Goal: Task Accomplishment & Management: Manage account settings

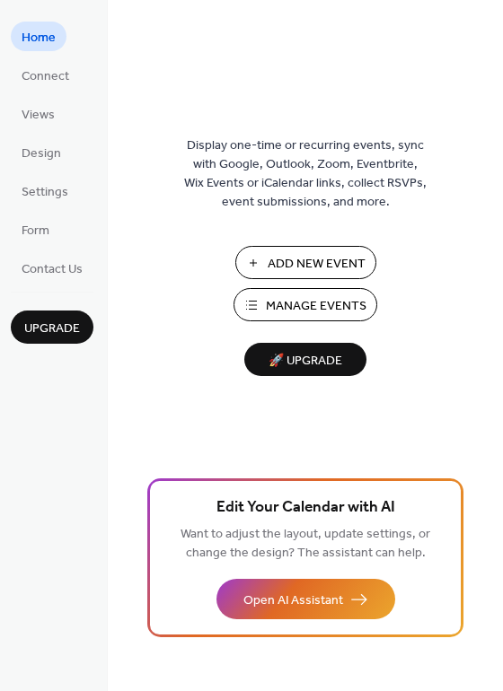
click at [330, 307] on span "Manage Events" at bounding box center [316, 306] width 101 height 19
click at [326, 260] on span "Add New Event" at bounding box center [317, 264] width 98 height 19
click at [329, 308] on span "Manage Events" at bounding box center [316, 306] width 101 height 19
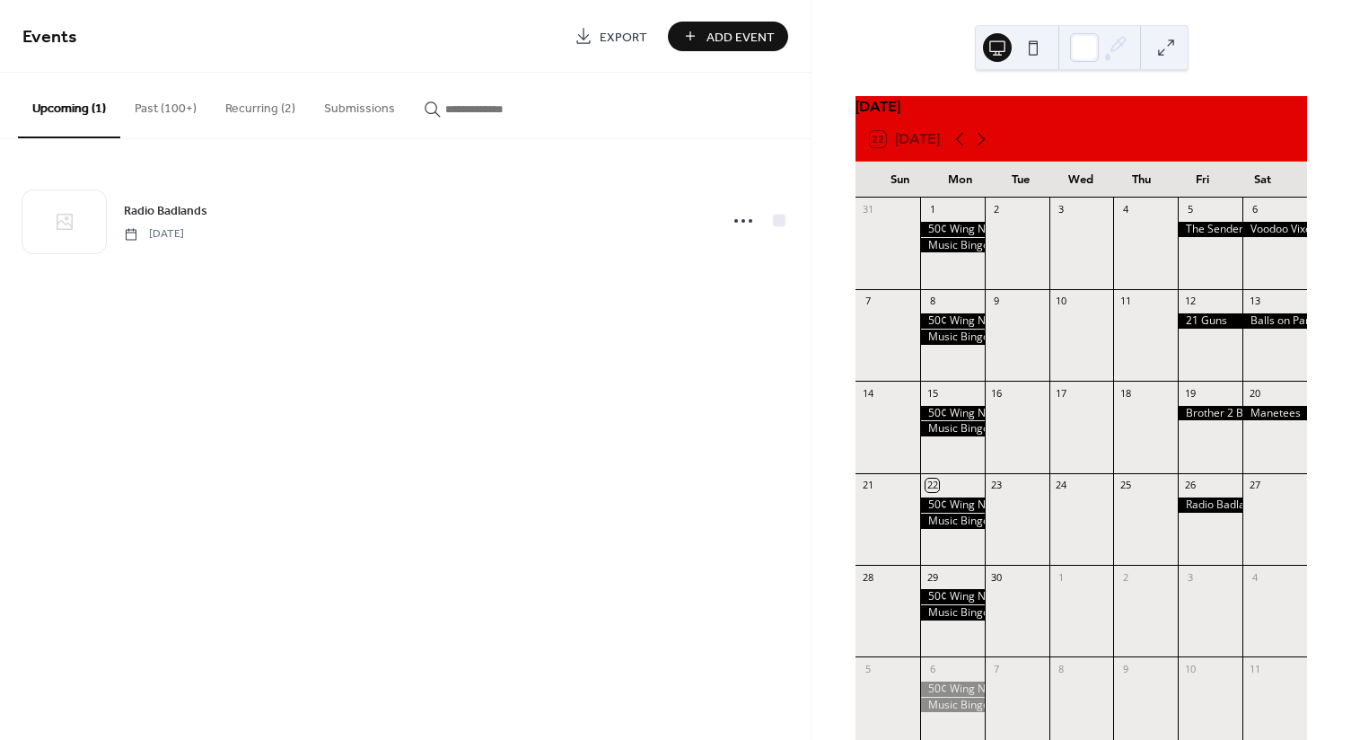
click at [1257, 520] on div at bounding box center [1275, 527] width 65 height 61
click at [1256, 519] on div at bounding box center [1275, 527] width 65 height 61
click at [760, 37] on span "Add Event" at bounding box center [741, 37] width 68 height 19
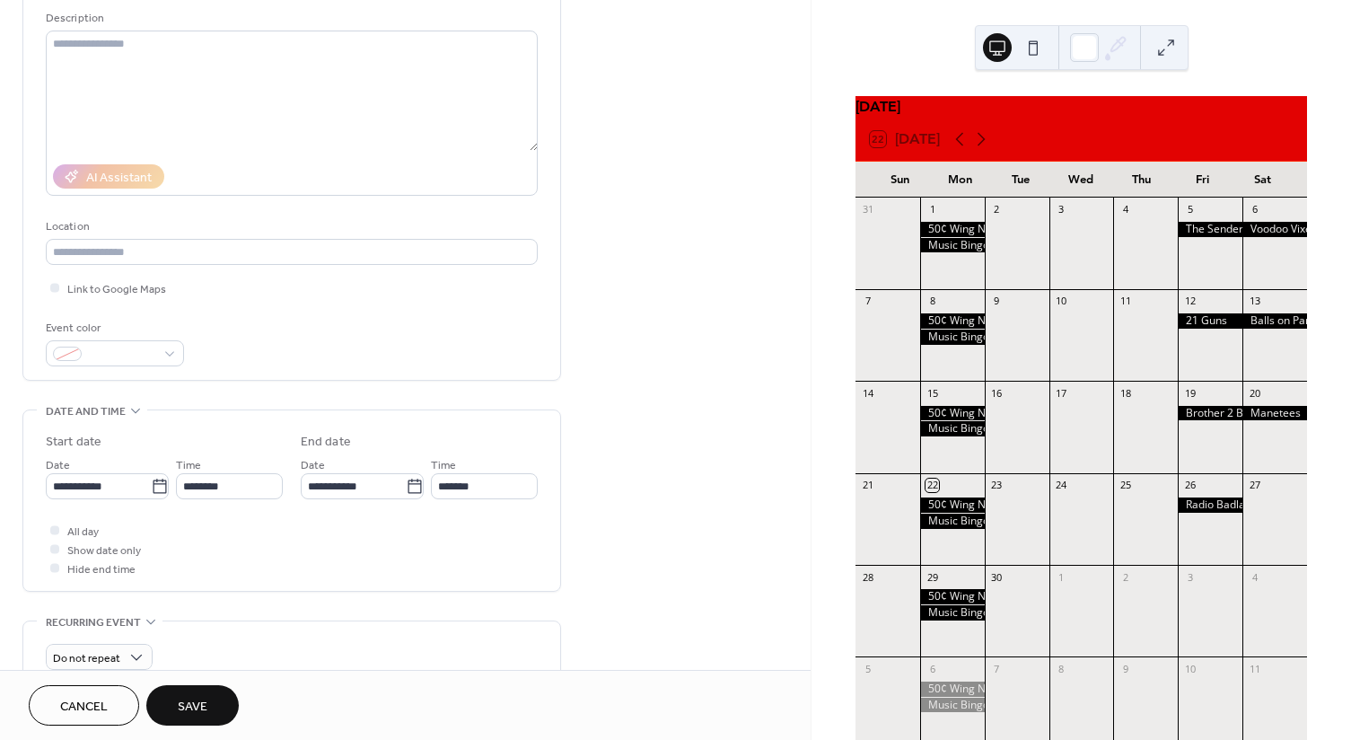
scroll to position [180, 0]
type input "**********"
click at [203, 688] on button "Save" at bounding box center [192, 705] width 92 height 40
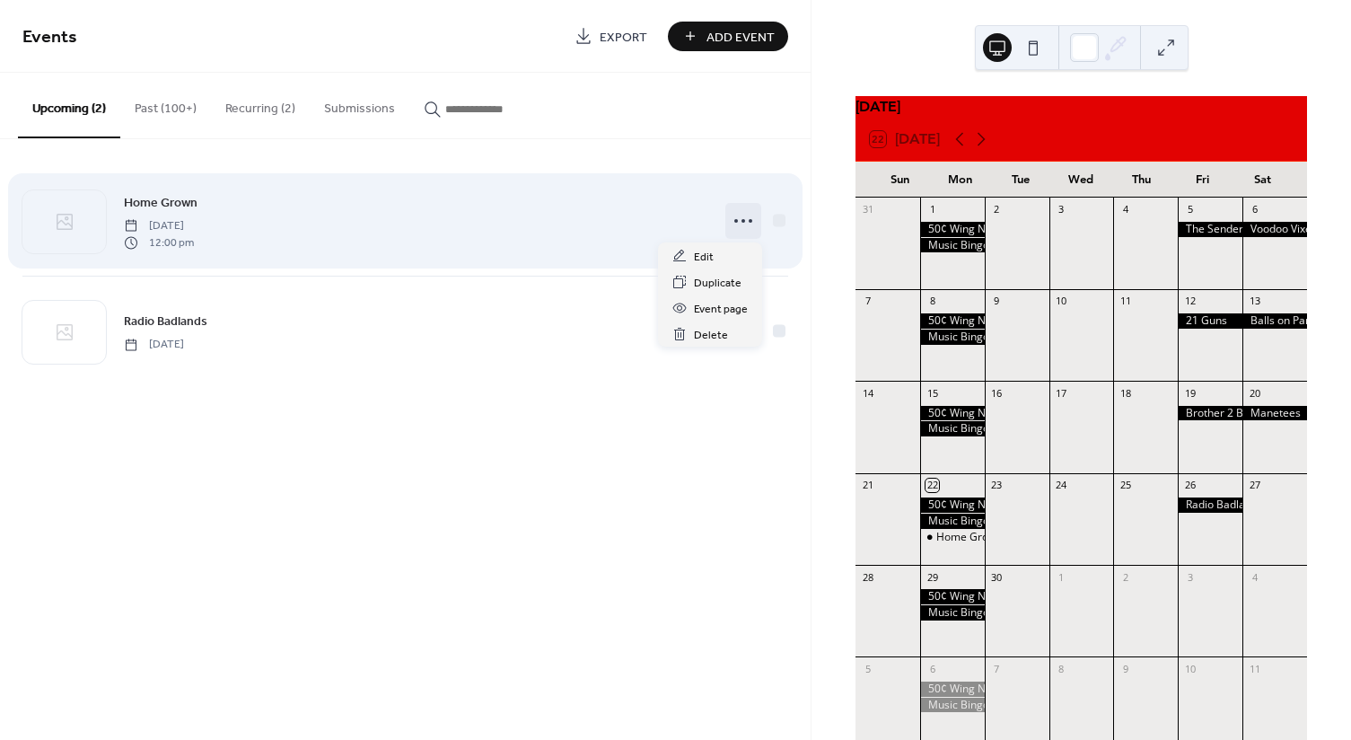
click at [750, 225] on icon at bounding box center [743, 220] width 29 height 29
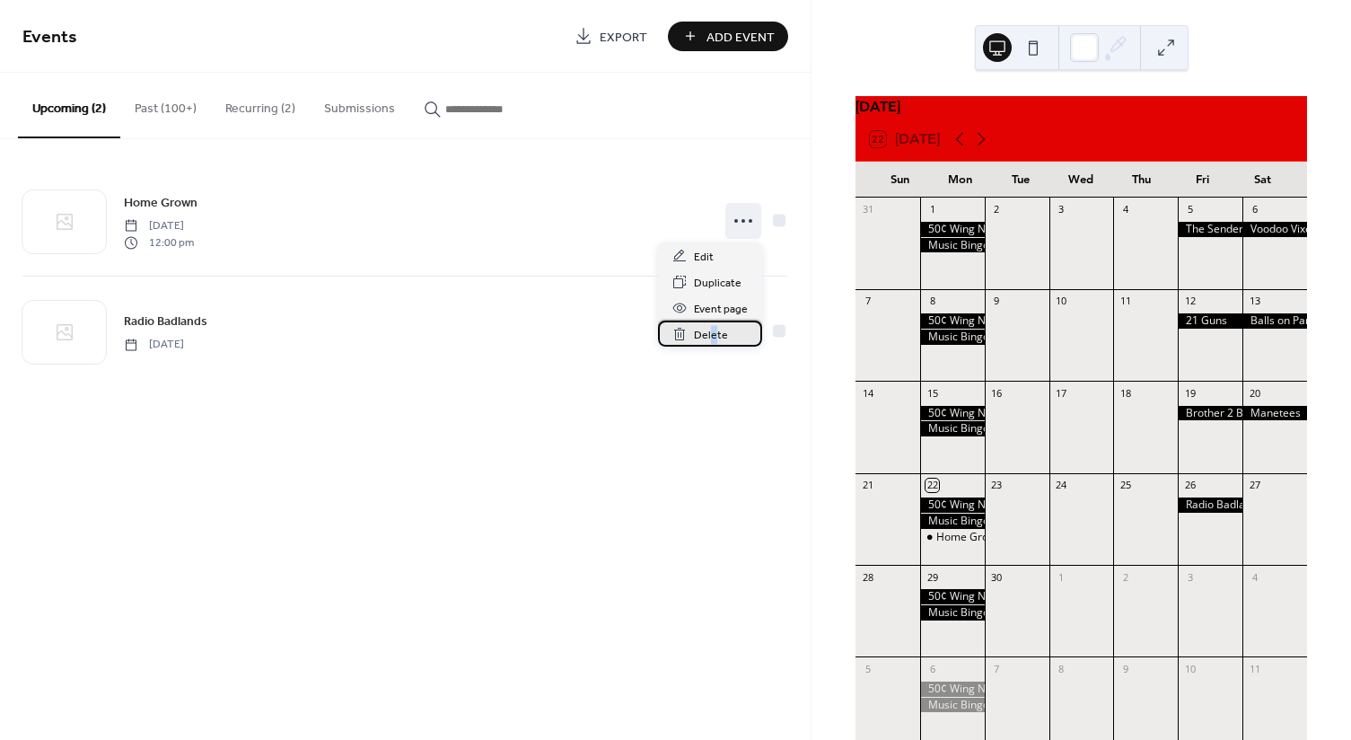
click at [715, 334] on span "Delete" at bounding box center [711, 335] width 34 height 19
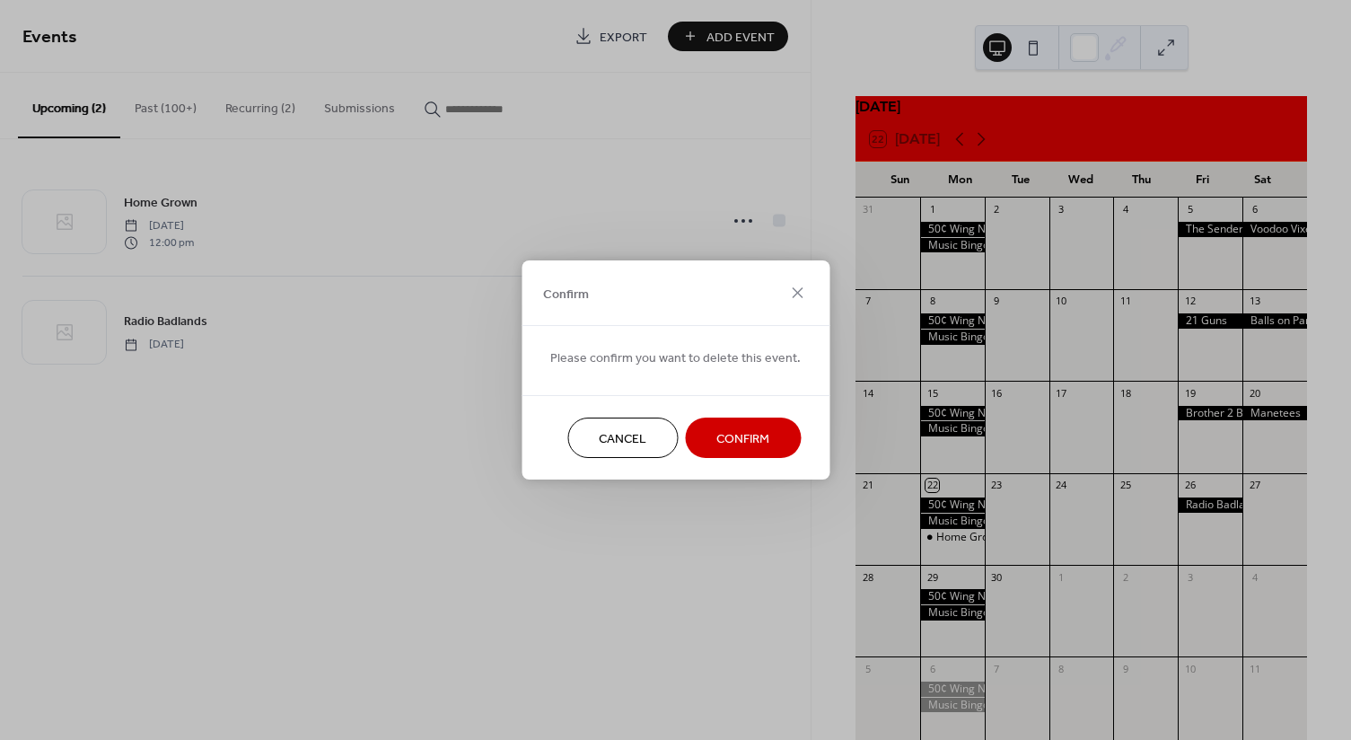
click at [767, 444] on button "Confirm" at bounding box center [743, 437] width 116 height 40
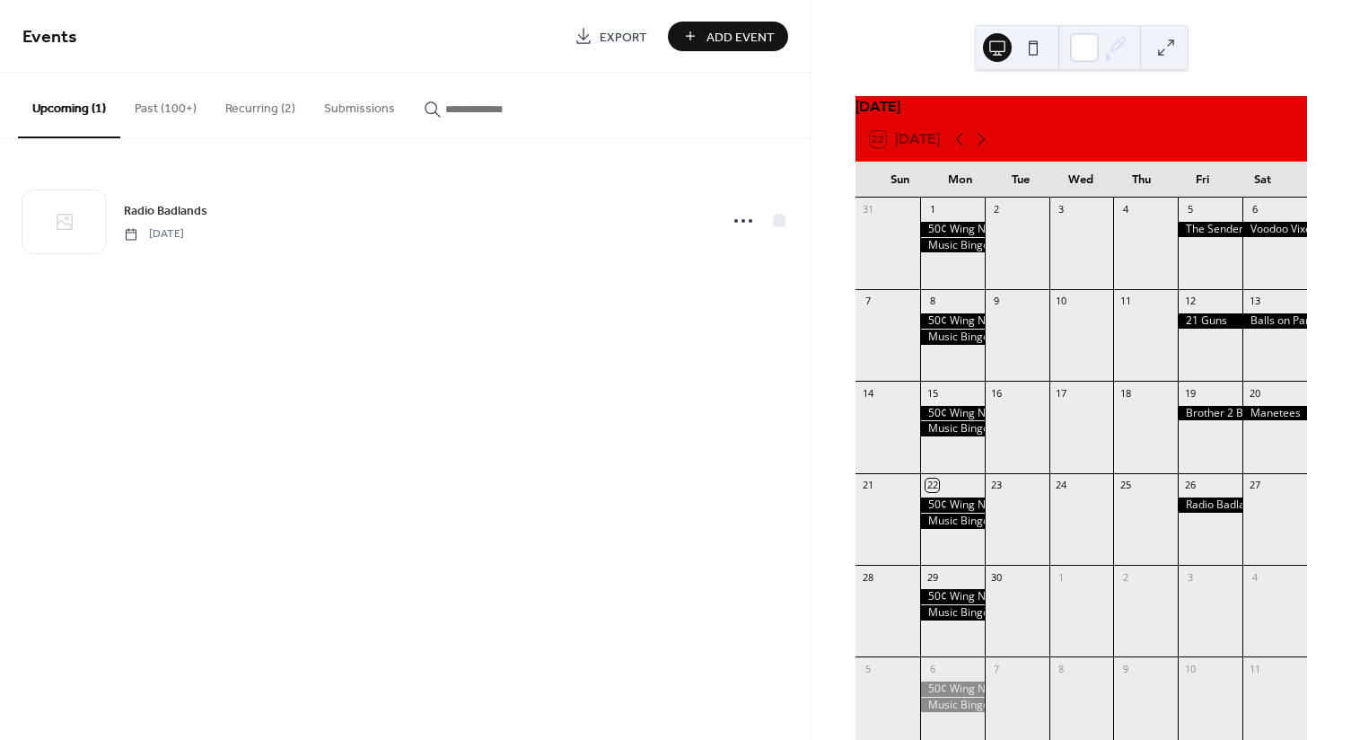
click at [760, 33] on span "Add Event" at bounding box center [741, 37] width 68 height 19
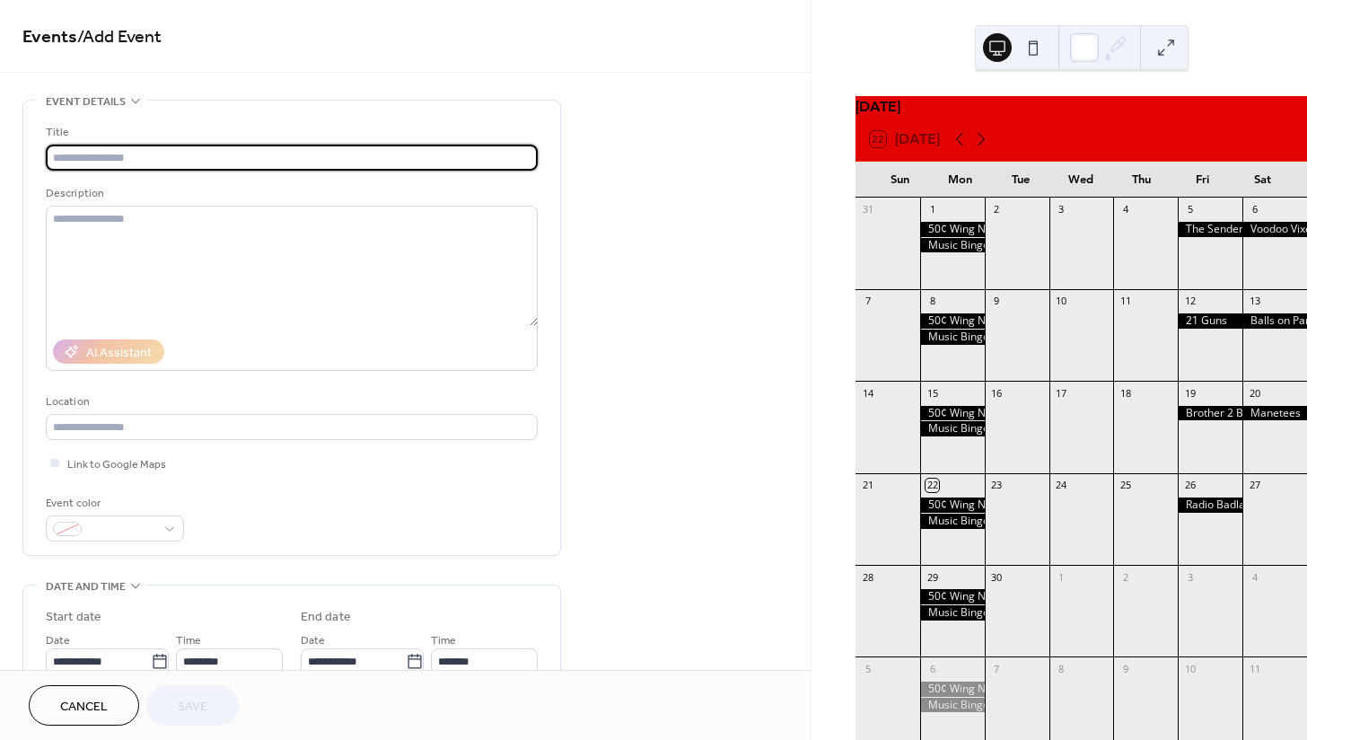
click at [151, 151] on input "text" at bounding box center [292, 158] width 492 height 26
type input "**********"
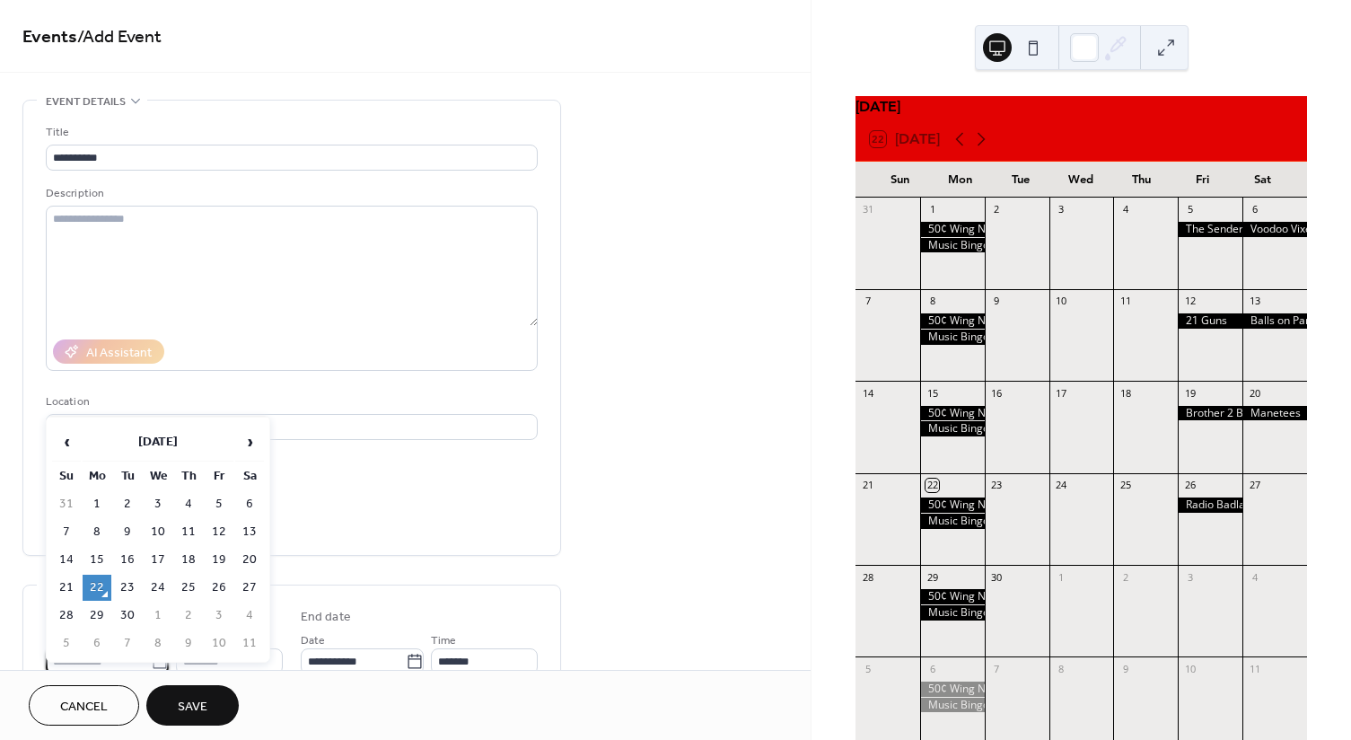
click at [80, 661] on body "**********" at bounding box center [675, 370] width 1351 height 740
click at [245, 585] on td "27" at bounding box center [249, 588] width 29 height 26
type input "**********"
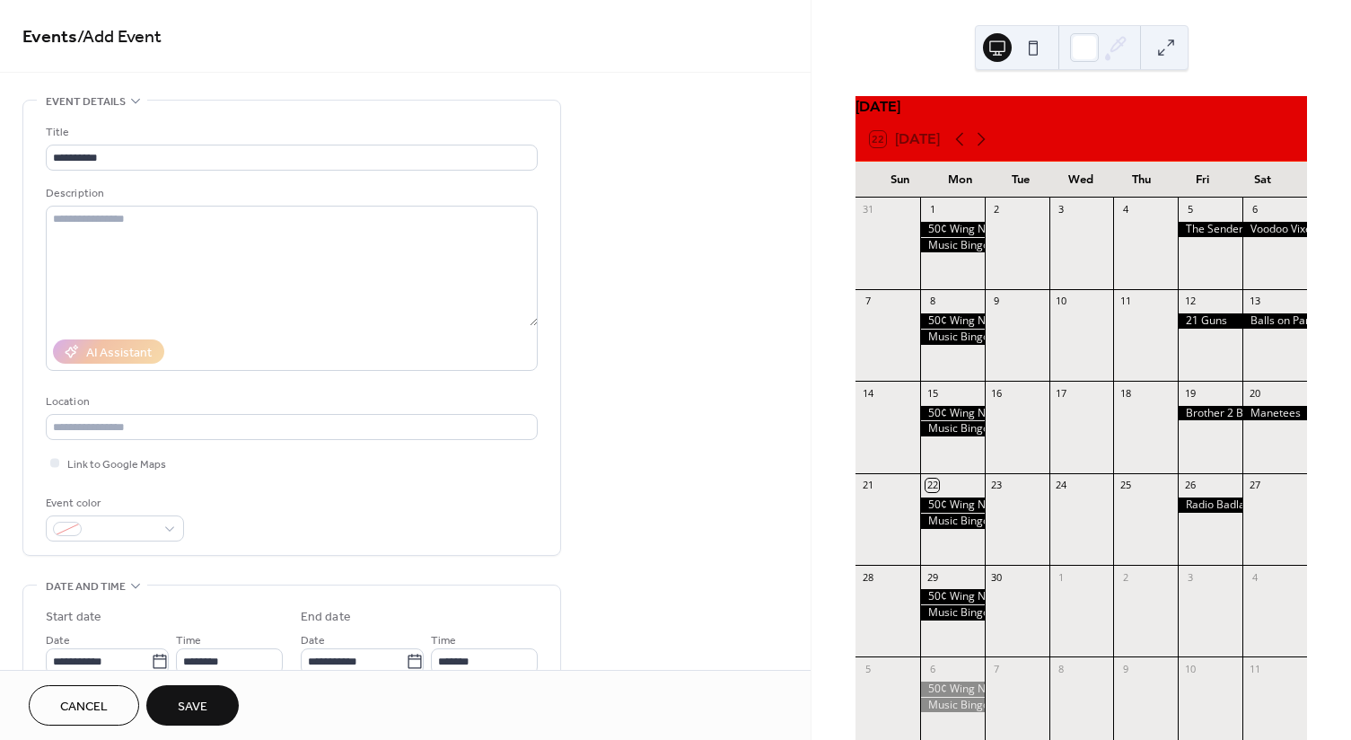
click at [206, 687] on button "Save" at bounding box center [192, 705] width 92 height 40
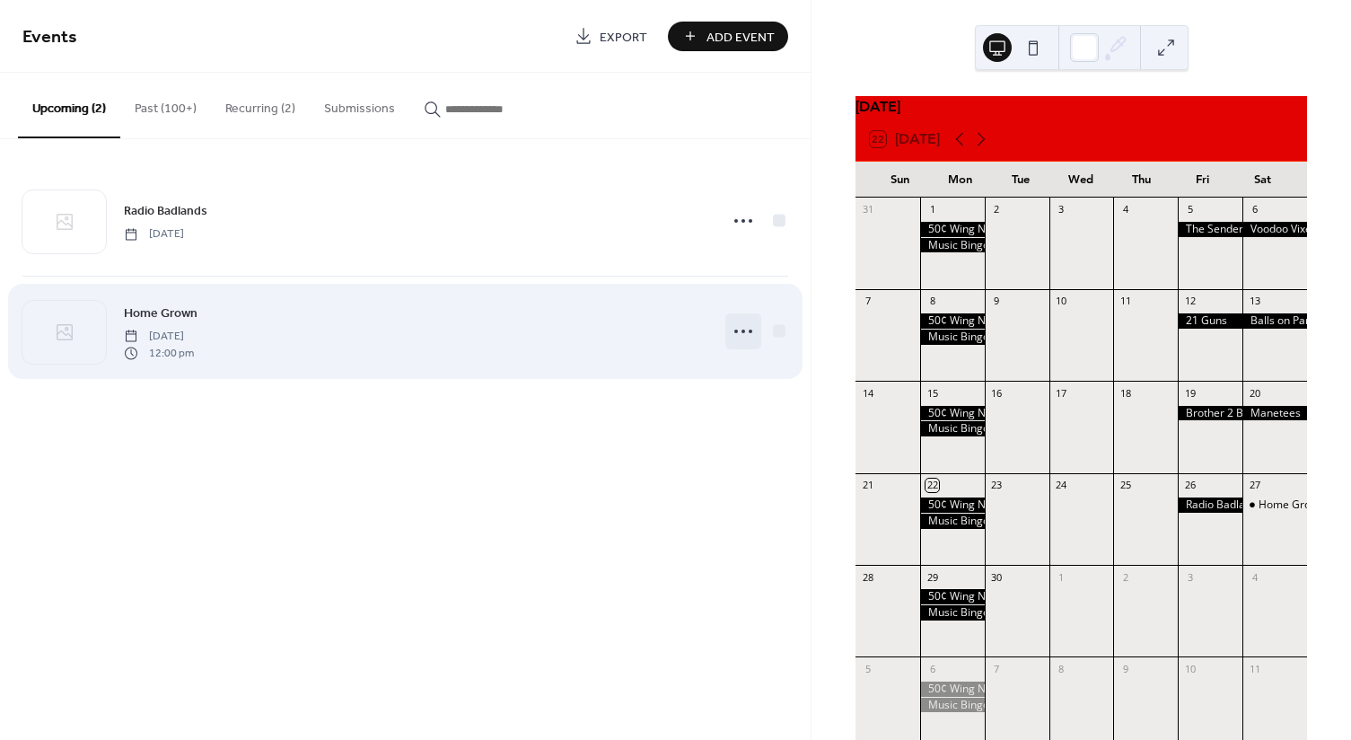
click at [745, 333] on icon at bounding box center [743, 331] width 29 height 29
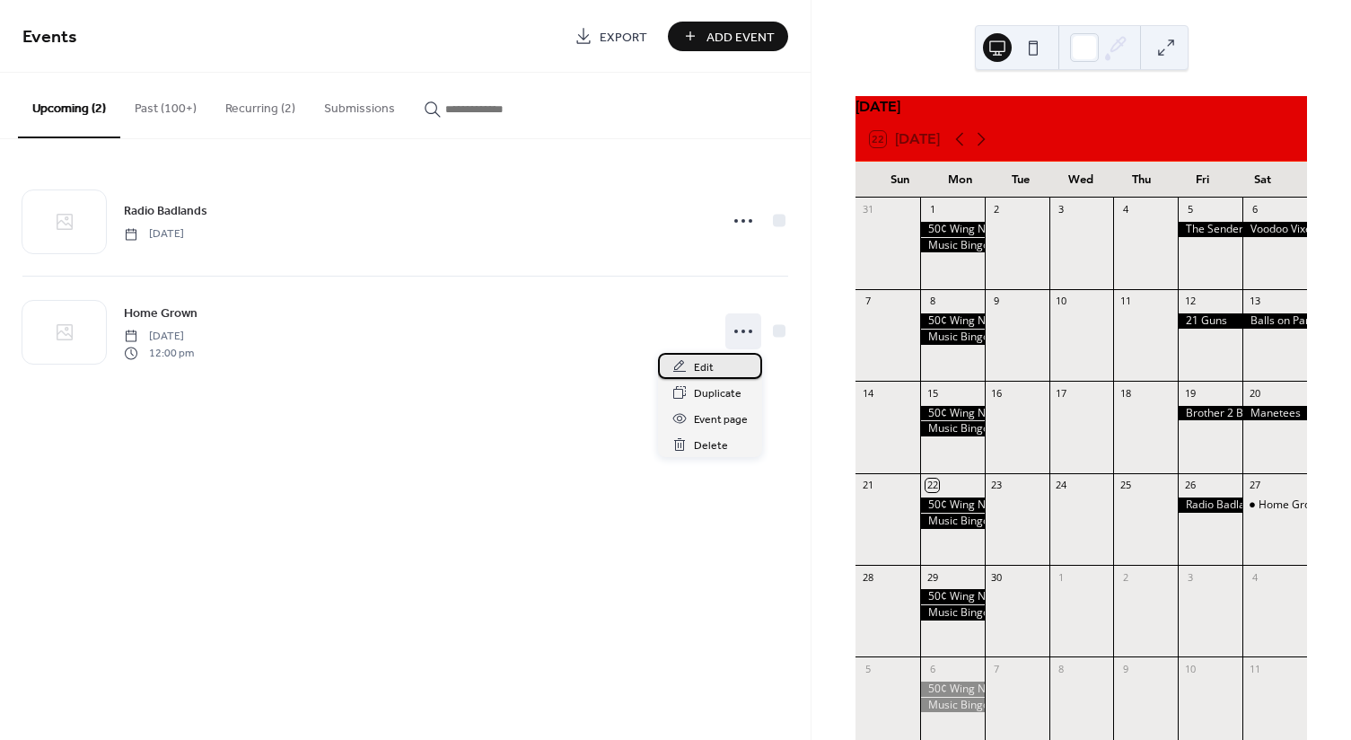
click at [709, 368] on span "Edit" at bounding box center [704, 367] width 20 height 19
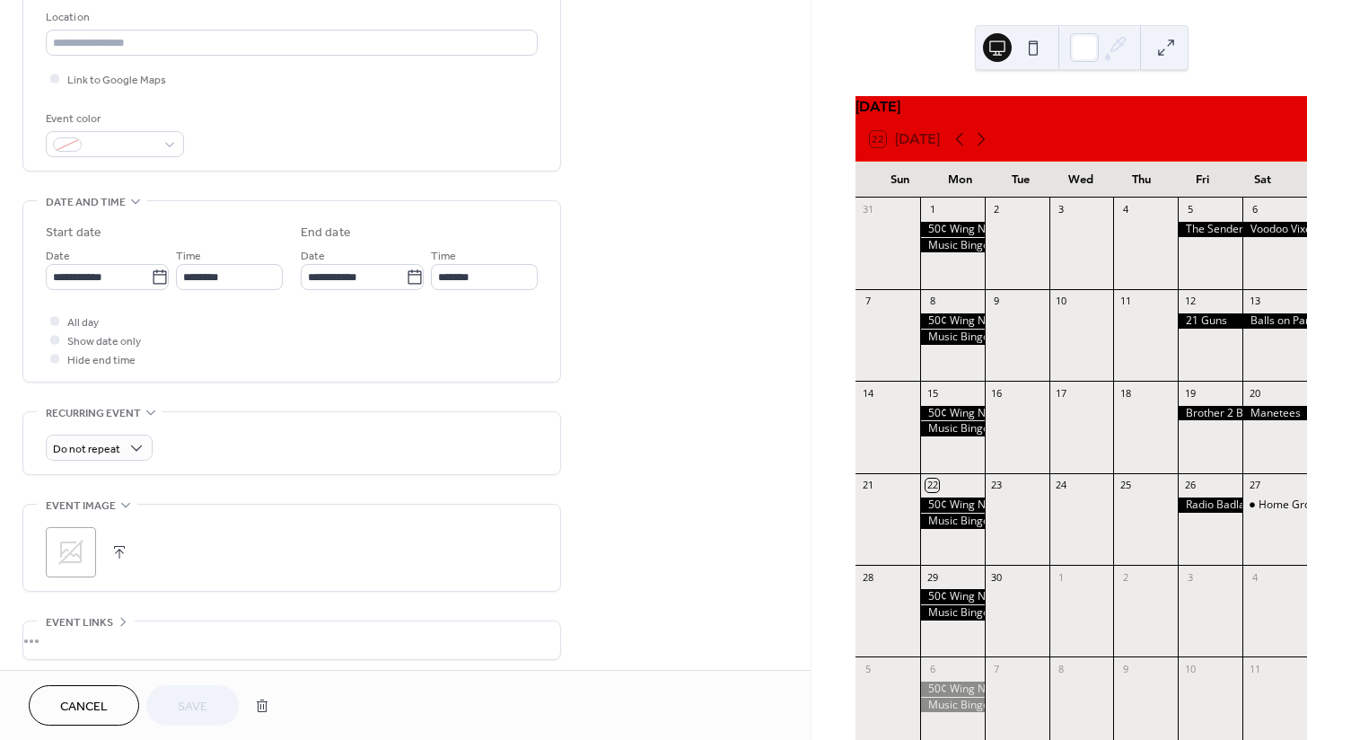
scroll to position [349, 0]
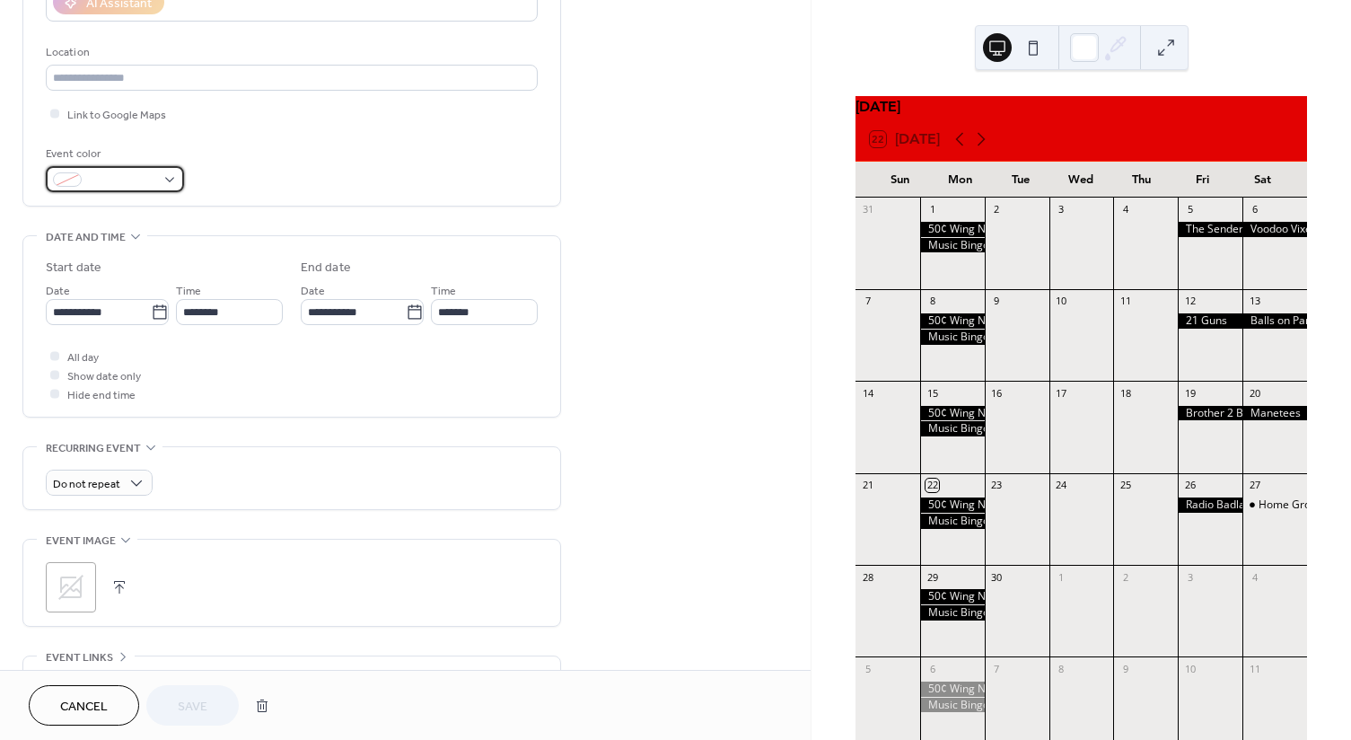
click at [172, 175] on div at bounding box center [115, 179] width 138 height 26
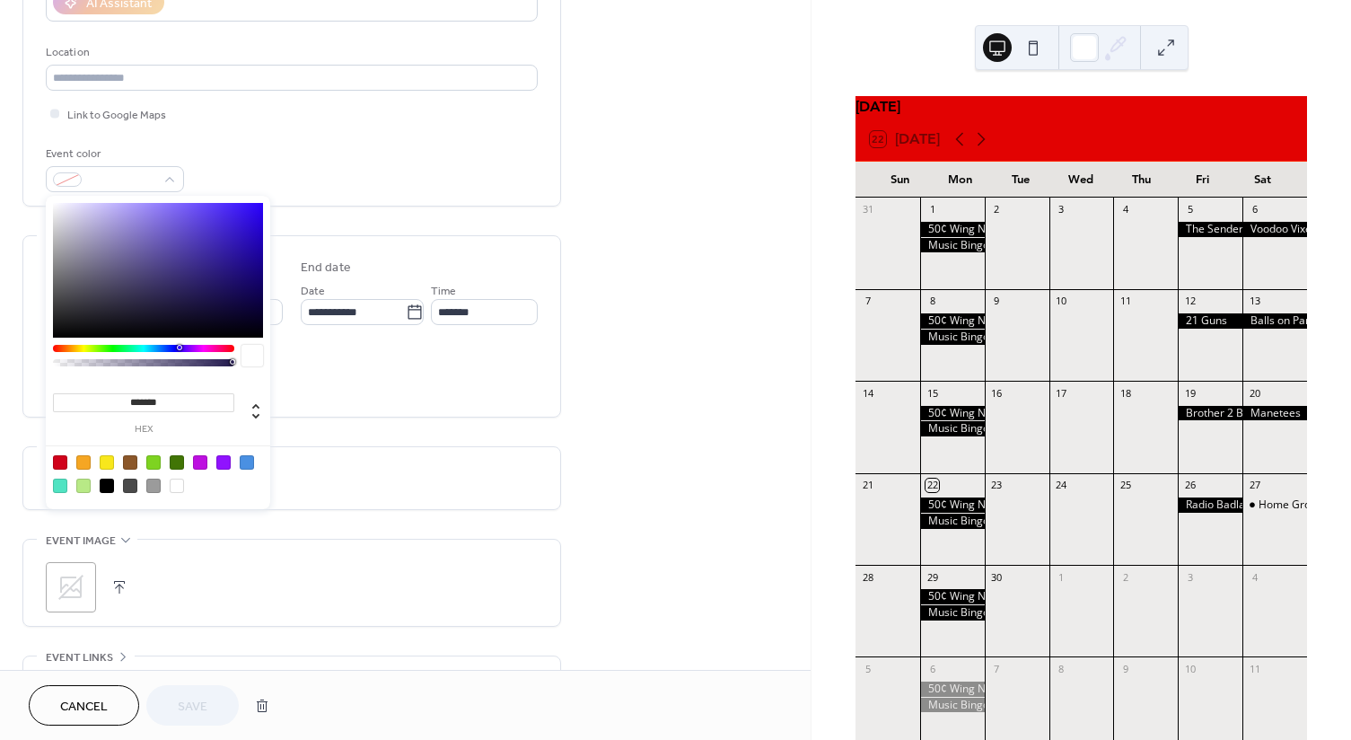
click at [110, 480] on div at bounding box center [107, 486] width 14 height 14
type input "*******"
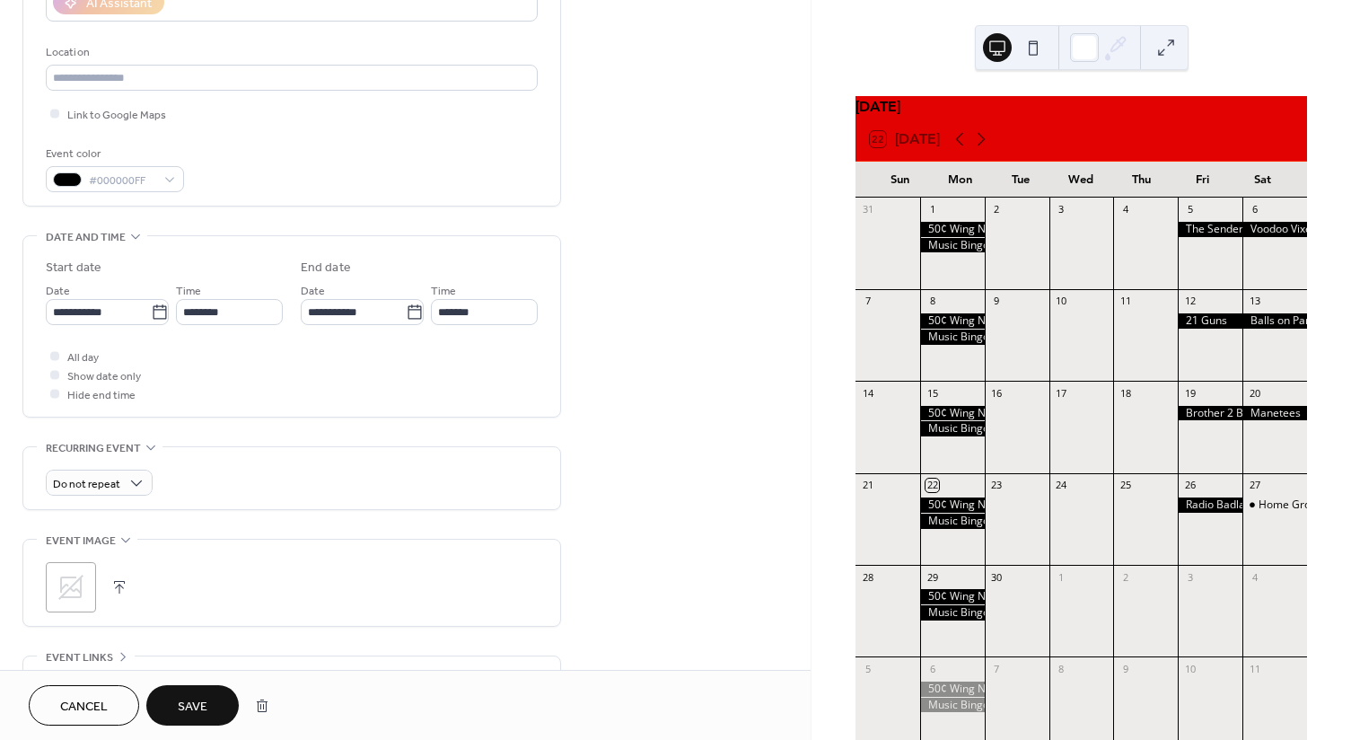
click at [214, 698] on button "Save" at bounding box center [192, 705] width 92 height 40
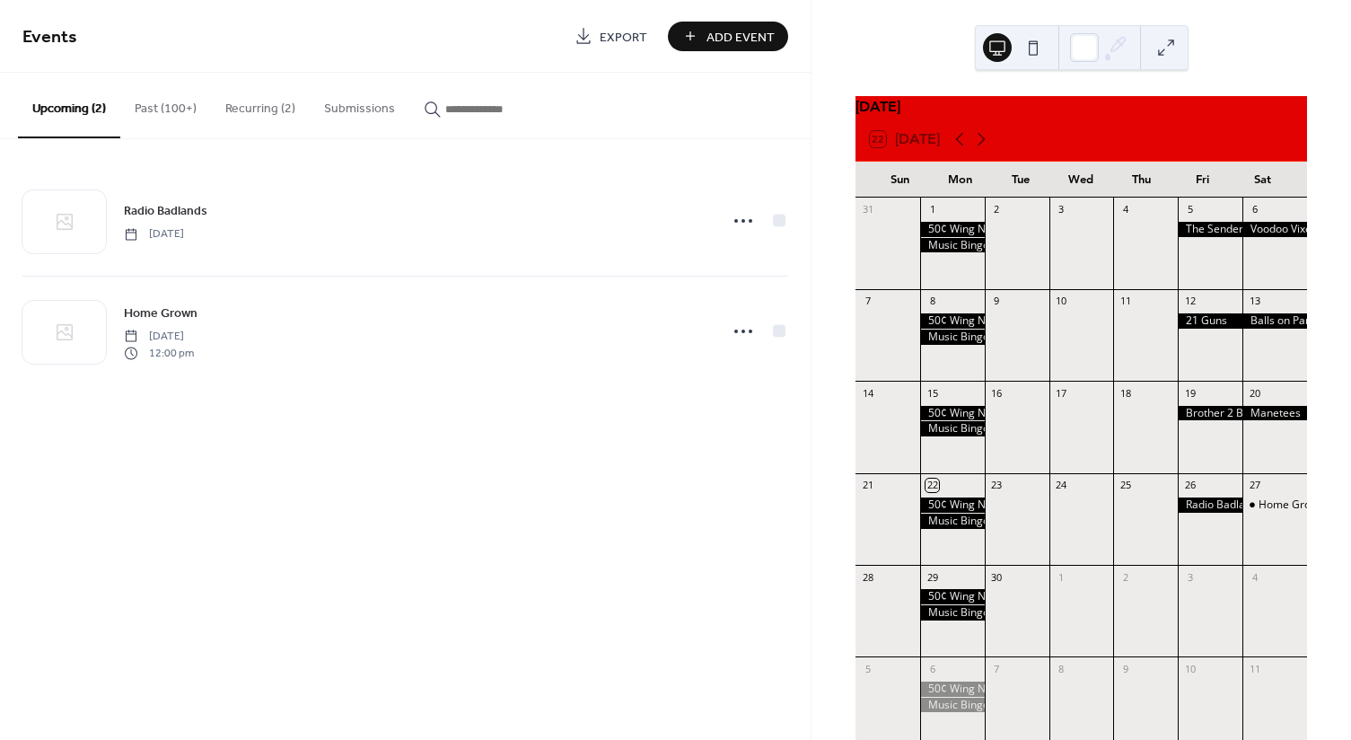
click at [1196, 513] on div at bounding box center [1210, 504] width 65 height 15
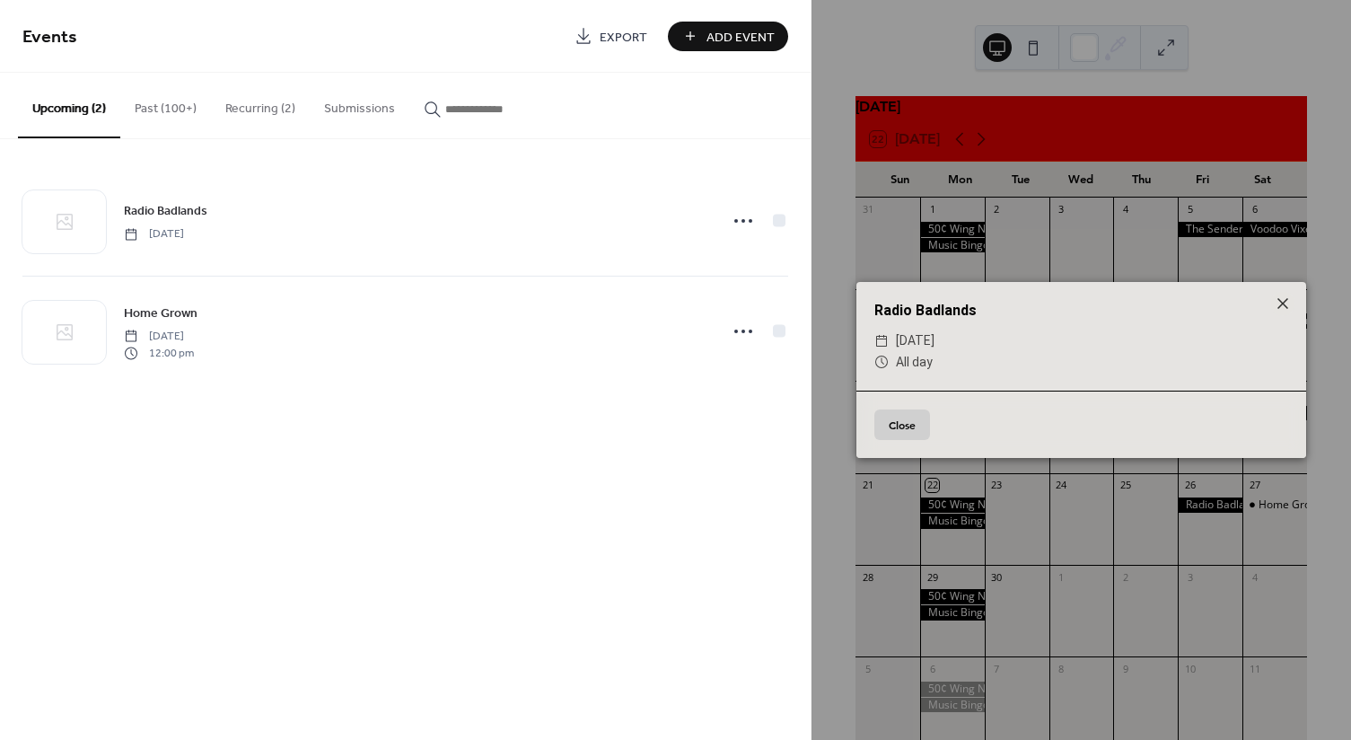
click at [917, 430] on button "Close" at bounding box center [902, 424] width 56 height 31
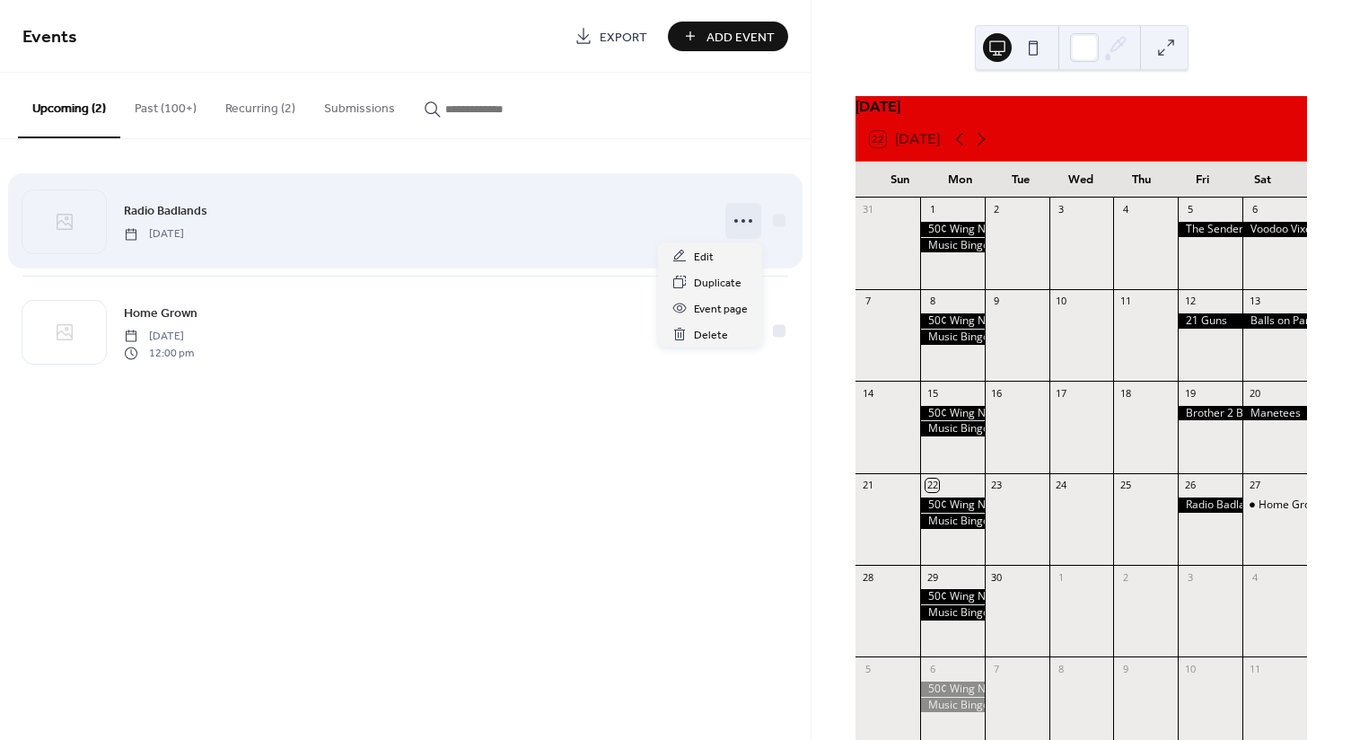
click at [743, 215] on icon at bounding box center [743, 220] width 29 height 29
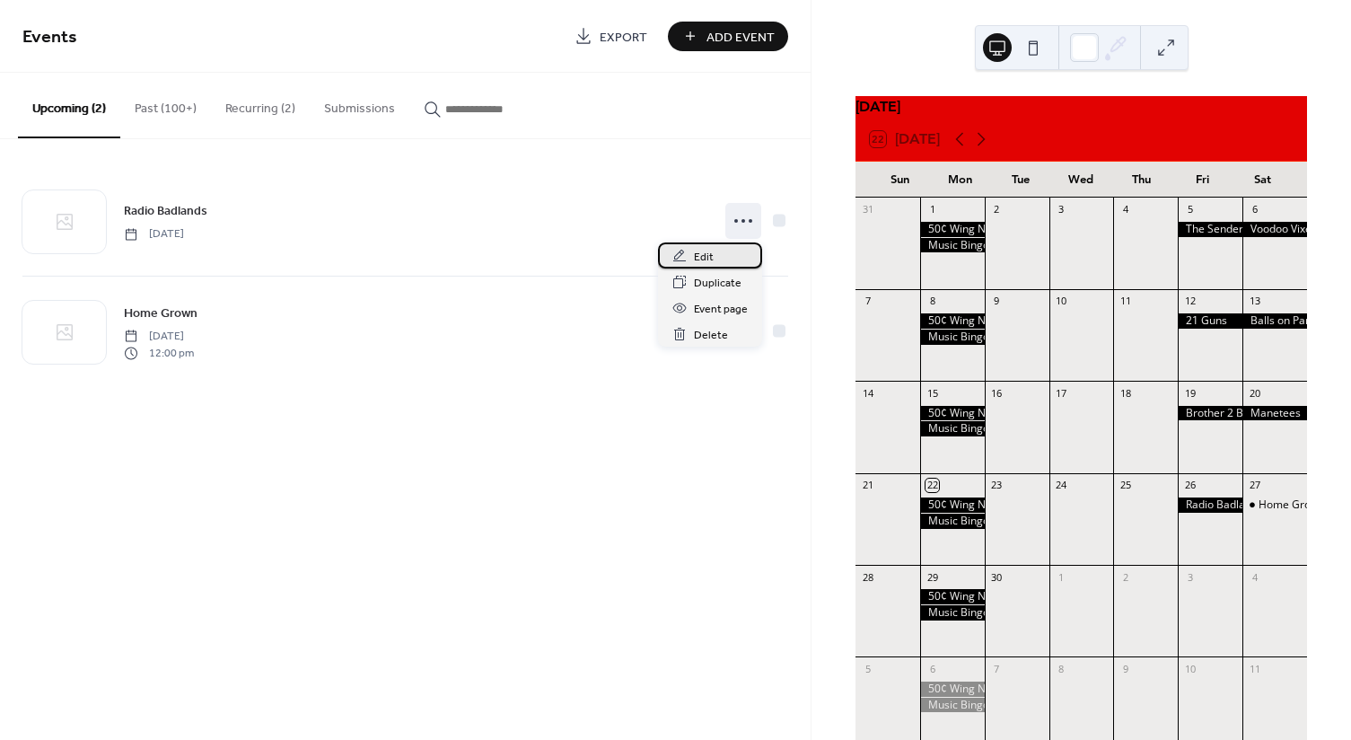
click at [703, 258] on span "Edit" at bounding box center [704, 257] width 20 height 19
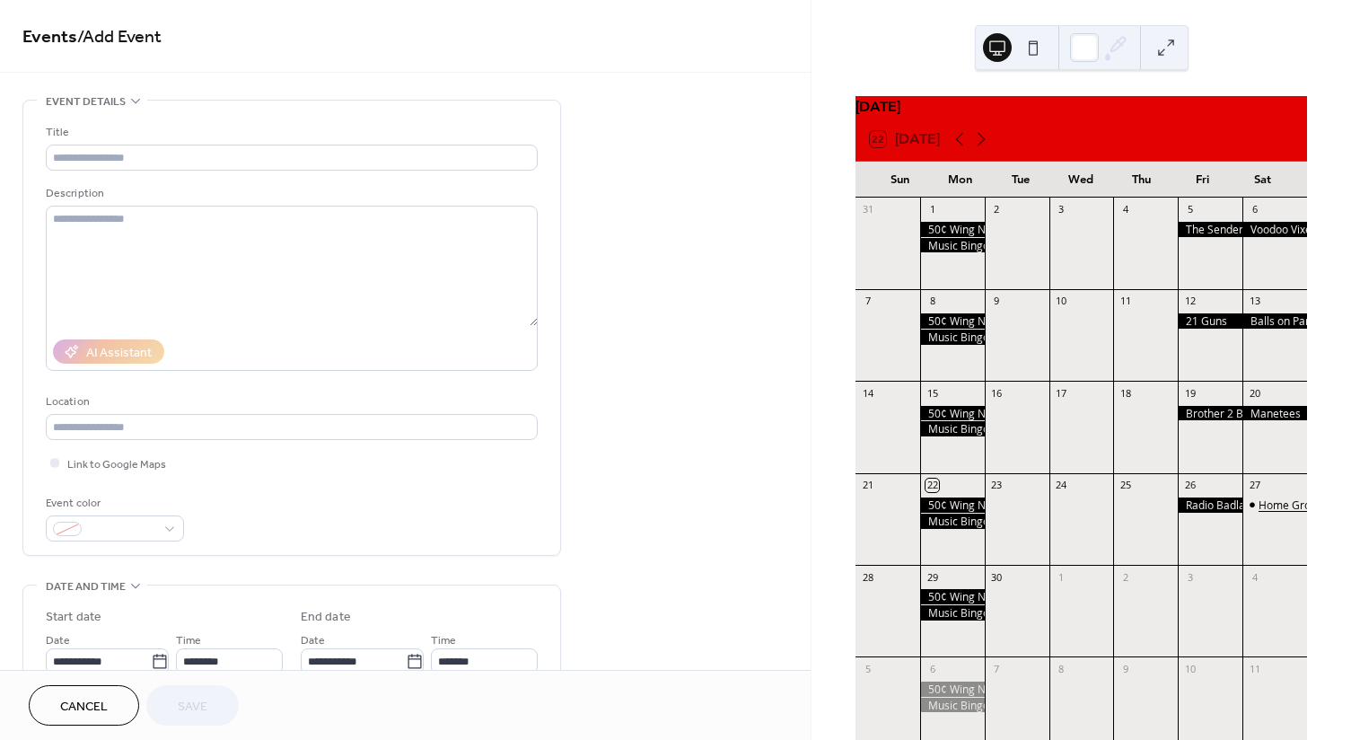
click at [1261, 513] on div "Home Grown" at bounding box center [1292, 504] width 66 height 15
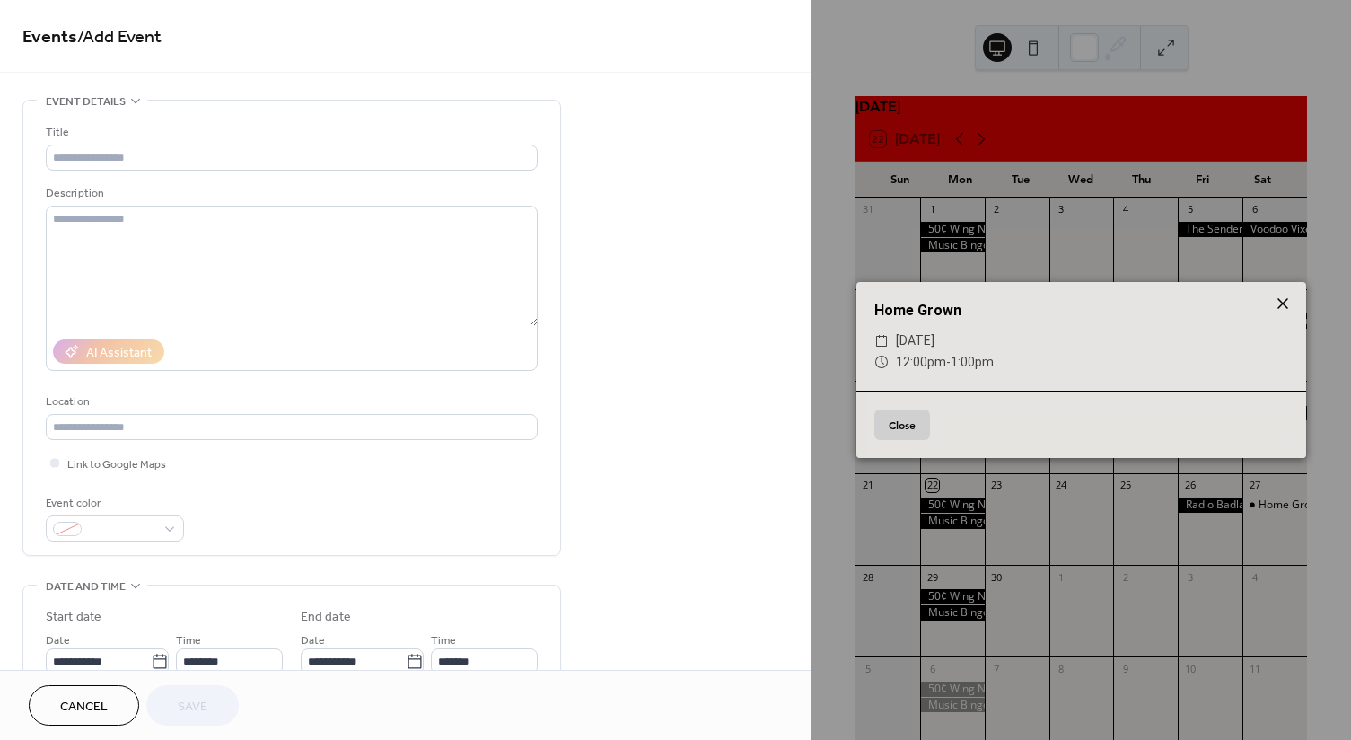
click at [1287, 297] on icon at bounding box center [1283, 304] width 22 height 22
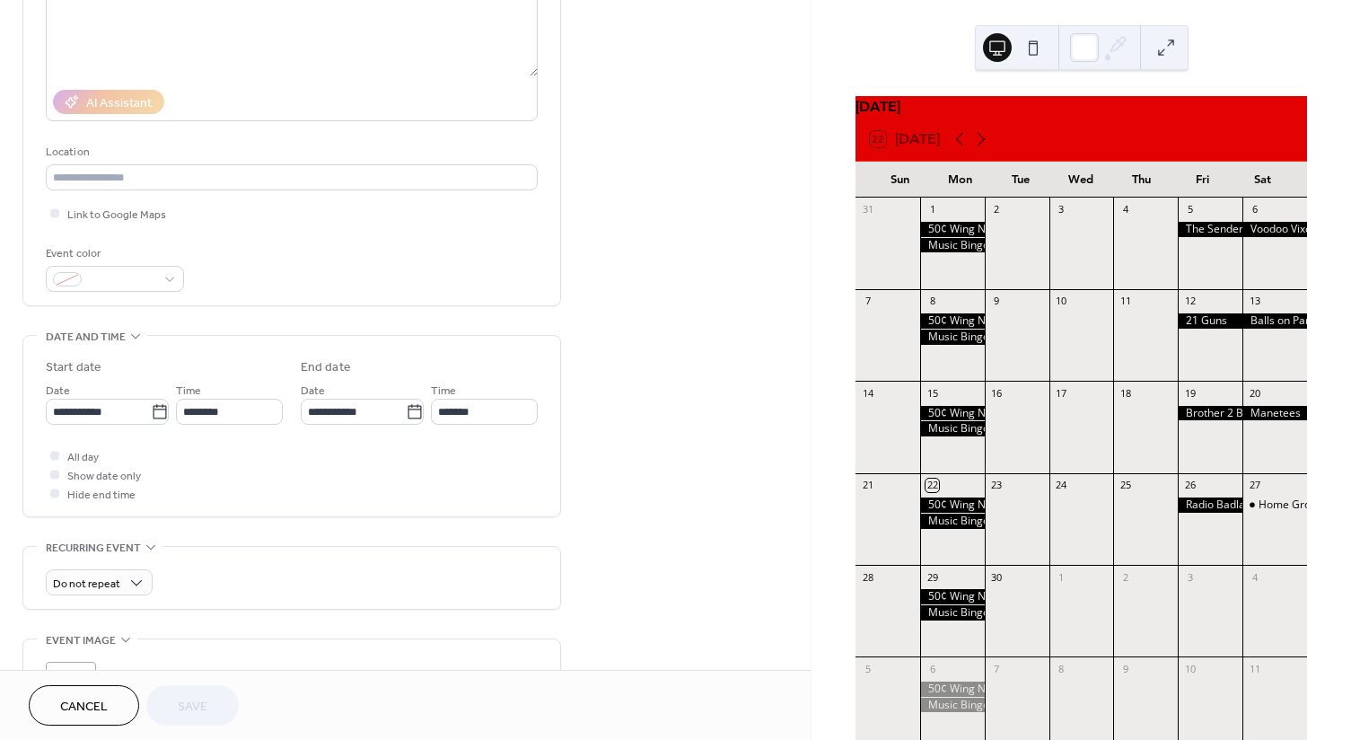
scroll to position [269, 0]
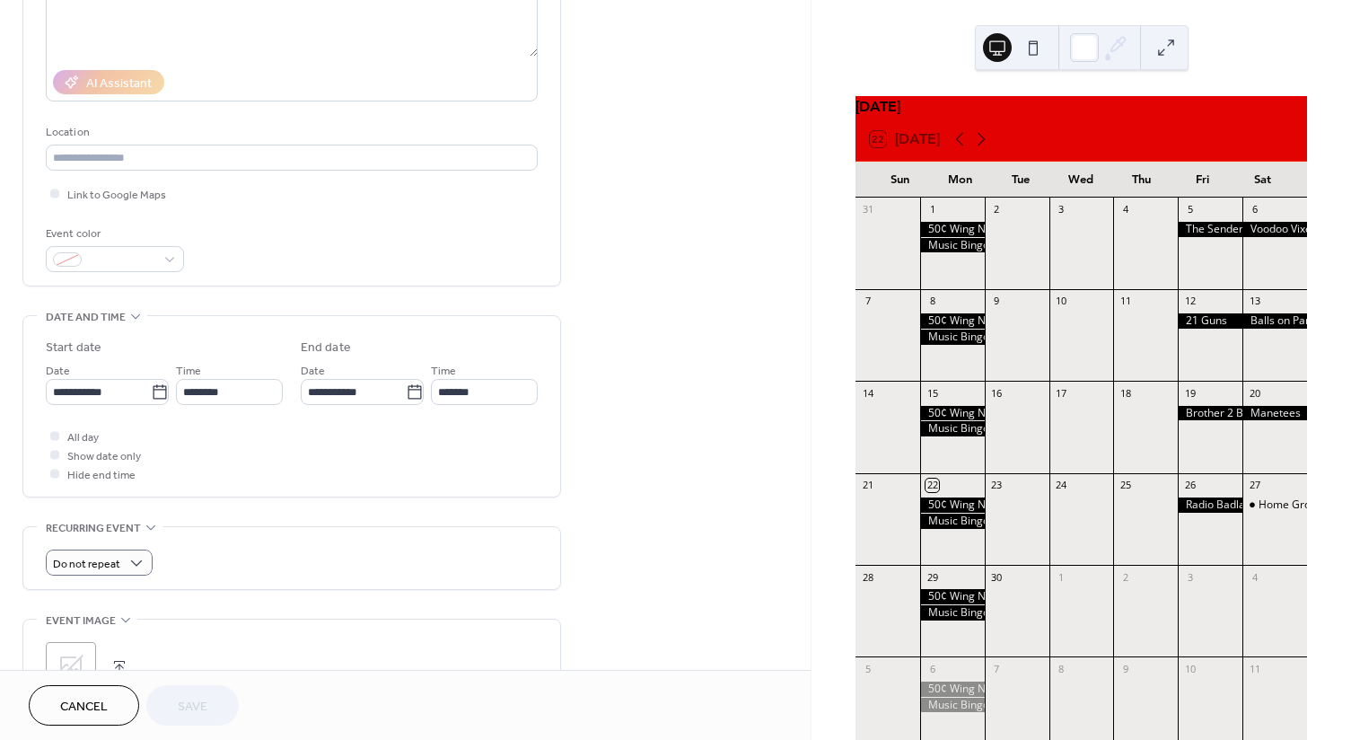
click at [314, 579] on div "Do not repeat" at bounding box center [292, 558] width 492 height 62
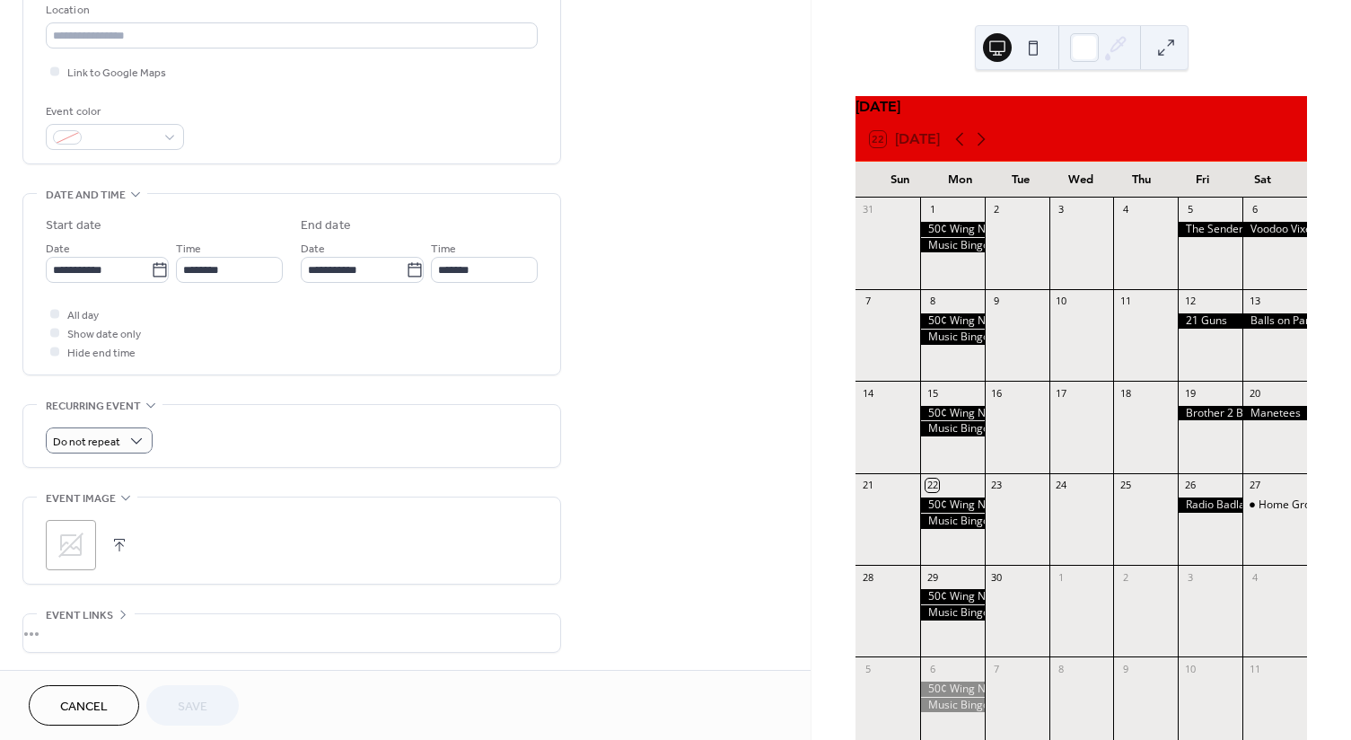
scroll to position [449, 0]
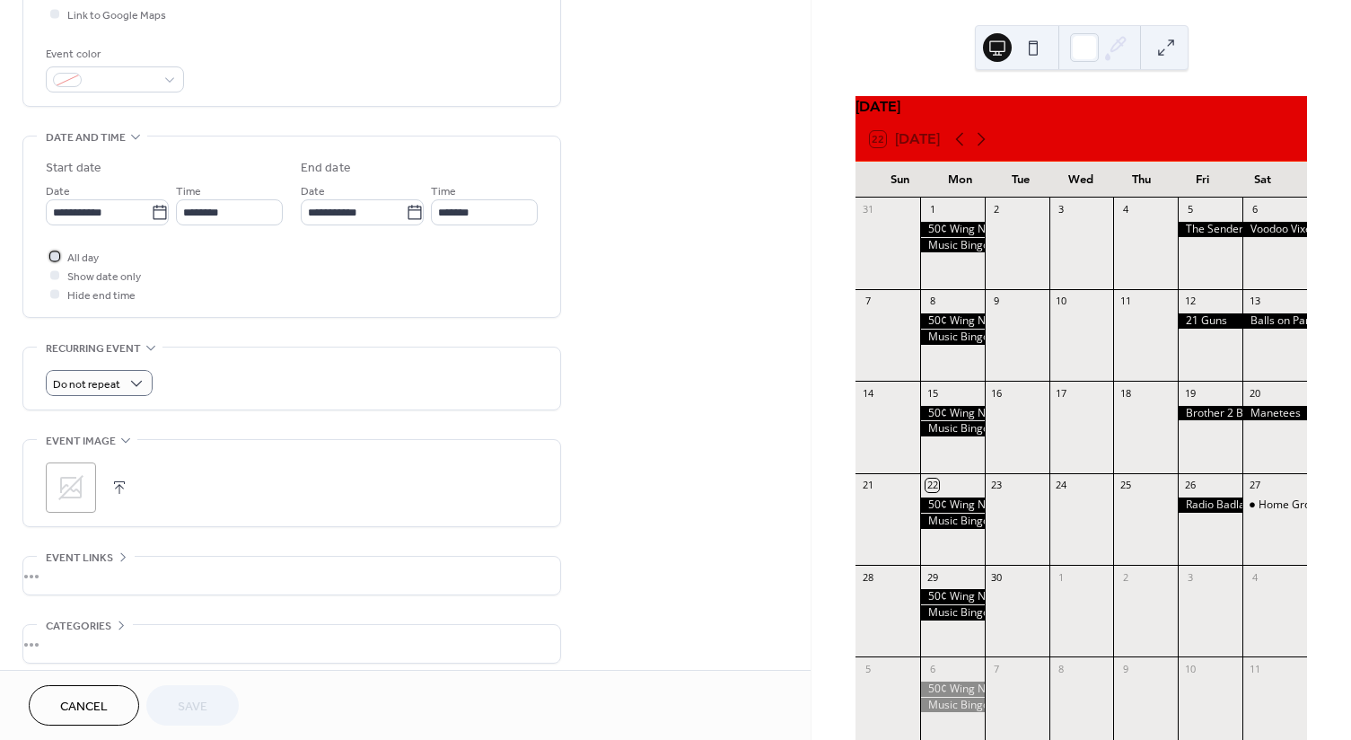
click at [59, 255] on div at bounding box center [55, 256] width 18 height 18
click at [192, 707] on span "Save" at bounding box center [193, 707] width 30 height 19
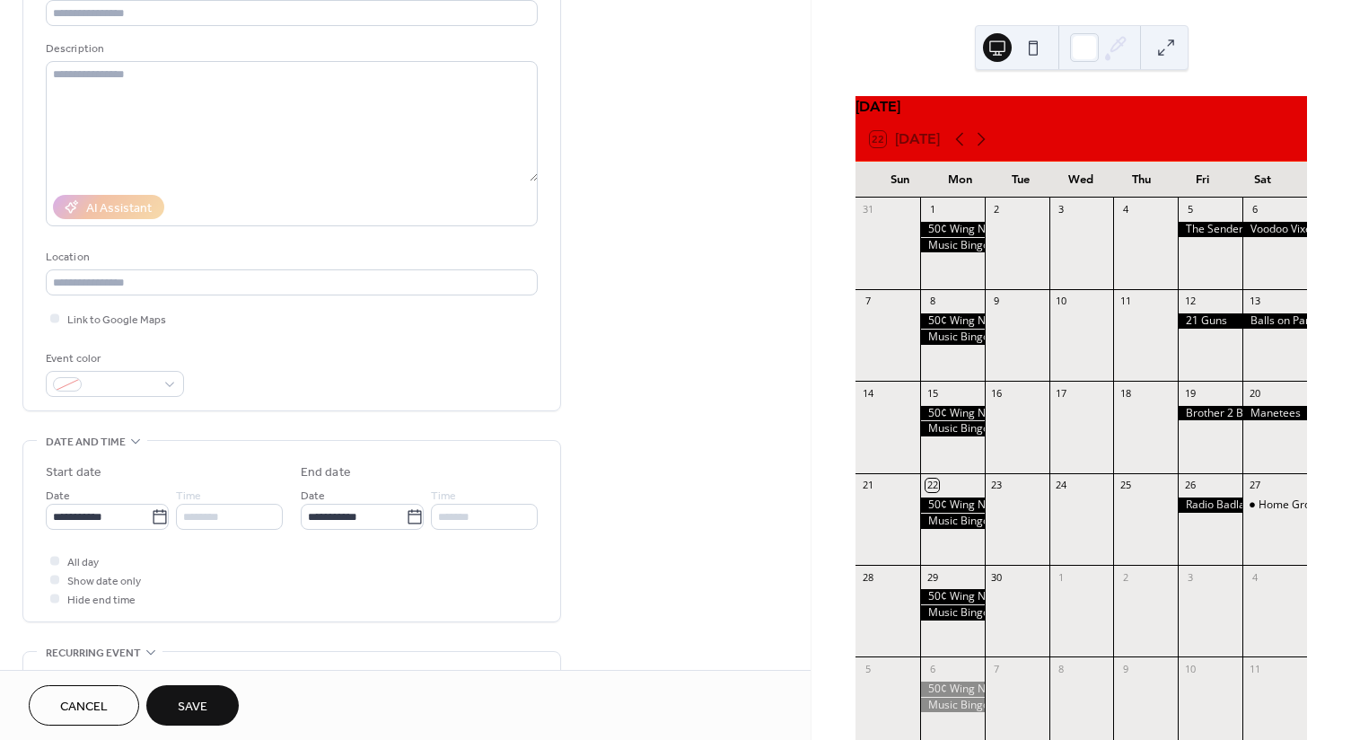
click at [203, 702] on span "Save" at bounding box center [193, 707] width 30 height 19
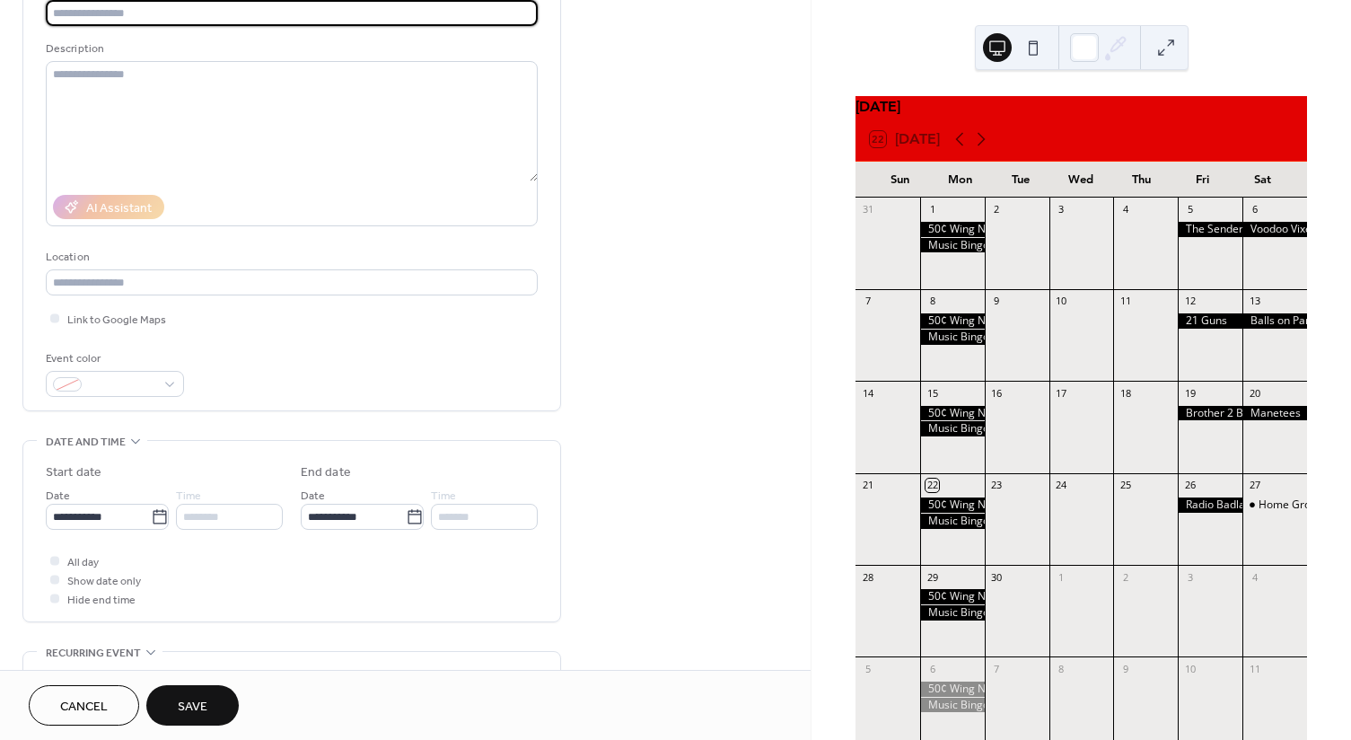
click at [683, 382] on div "**********" at bounding box center [405, 504] width 811 height 1099
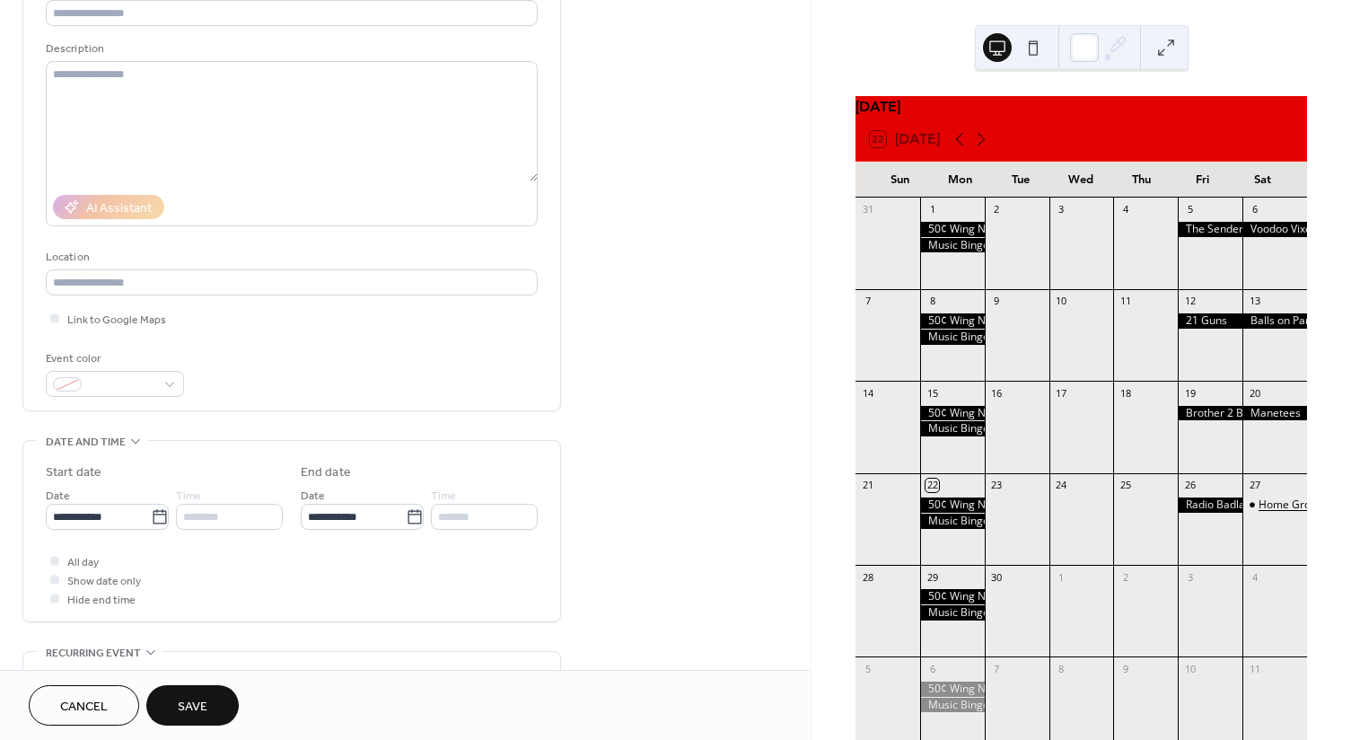
click at [1267, 508] on div "Home Grown" at bounding box center [1292, 504] width 66 height 15
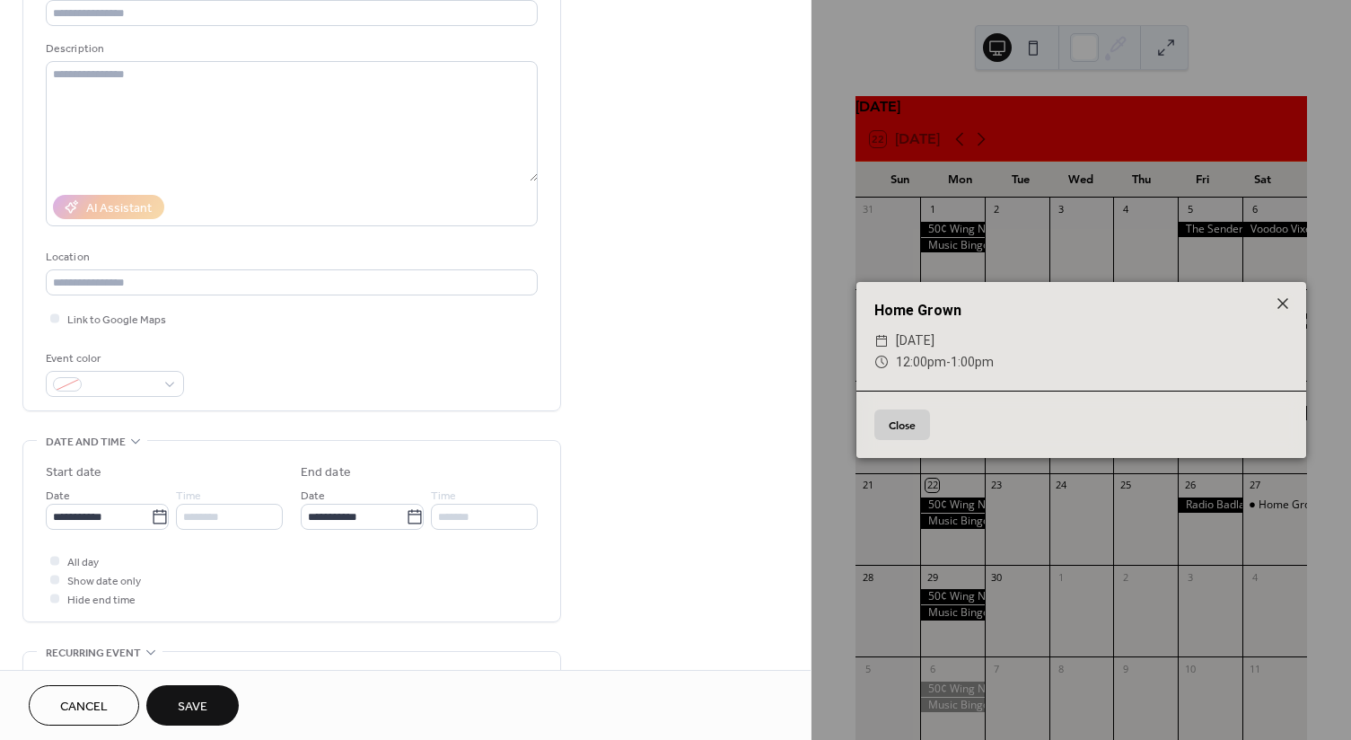
click at [891, 424] on button "Close" at bounding box center [902, 424] width 56 height 31
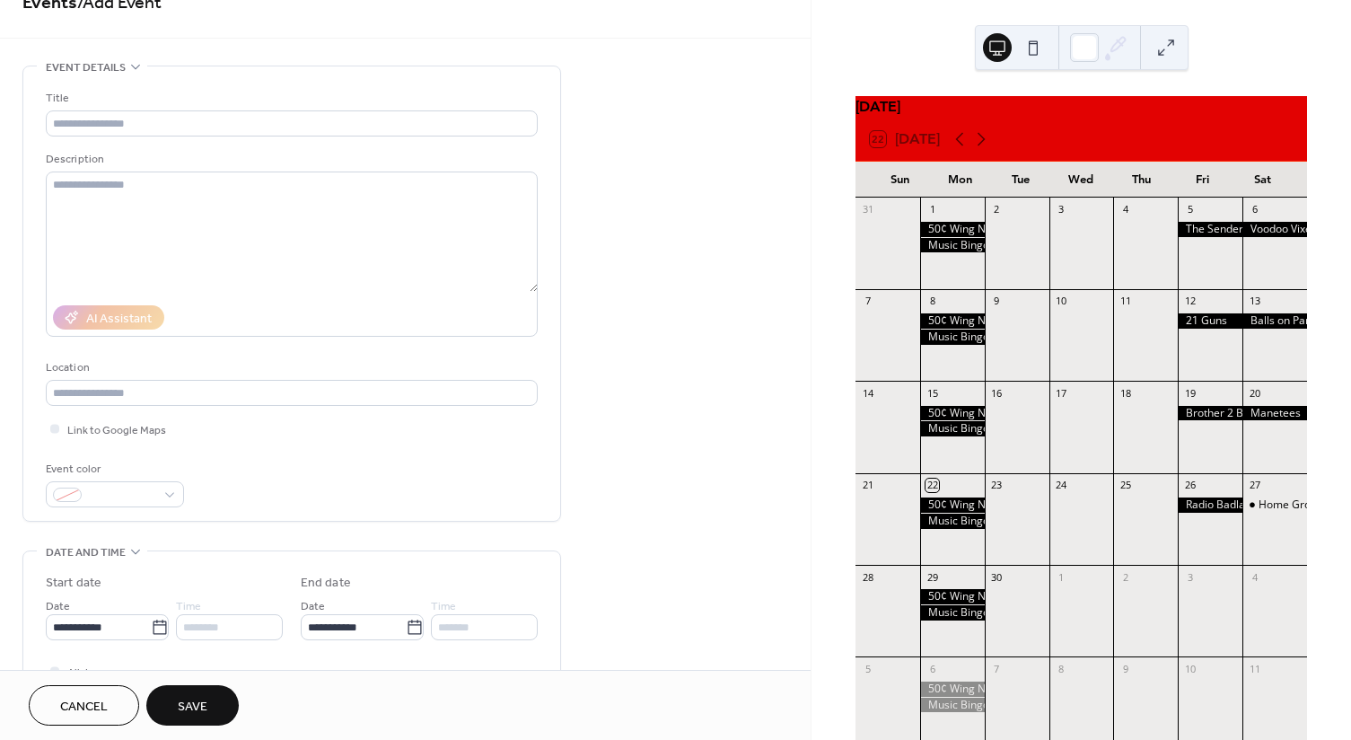
scroll to position [0, 0]
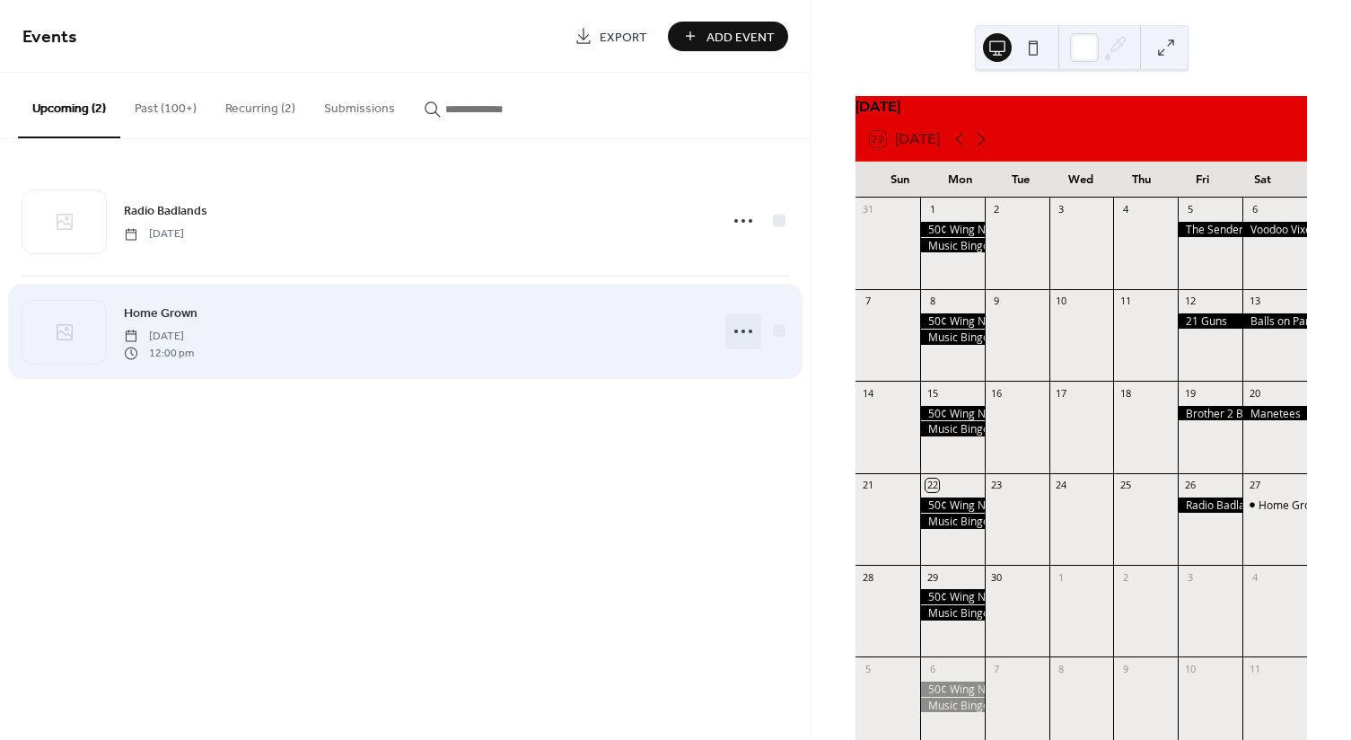
click at [745, 339] on icon at bounding box center [743, 331] width 29 height 29
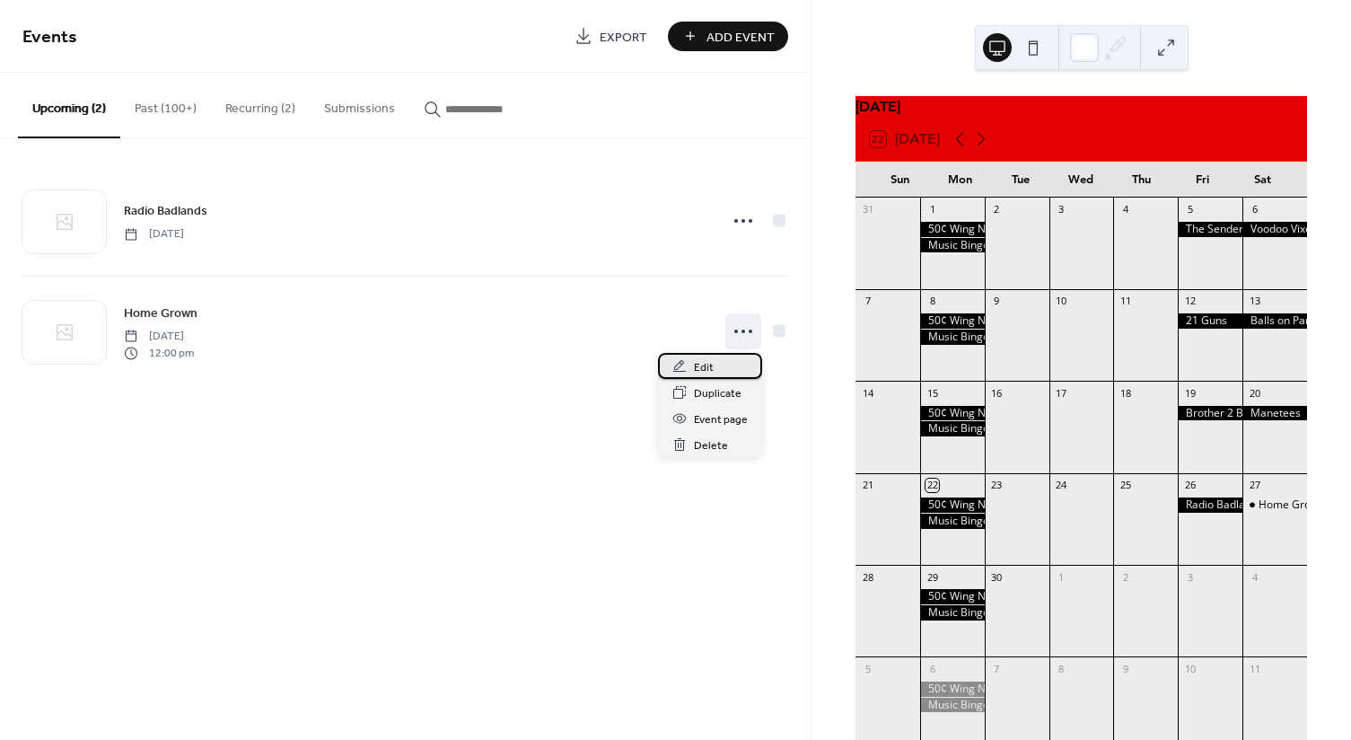
click at [710, 365] on span "Edit" at bounding box center [704, 367] width 20 height 19
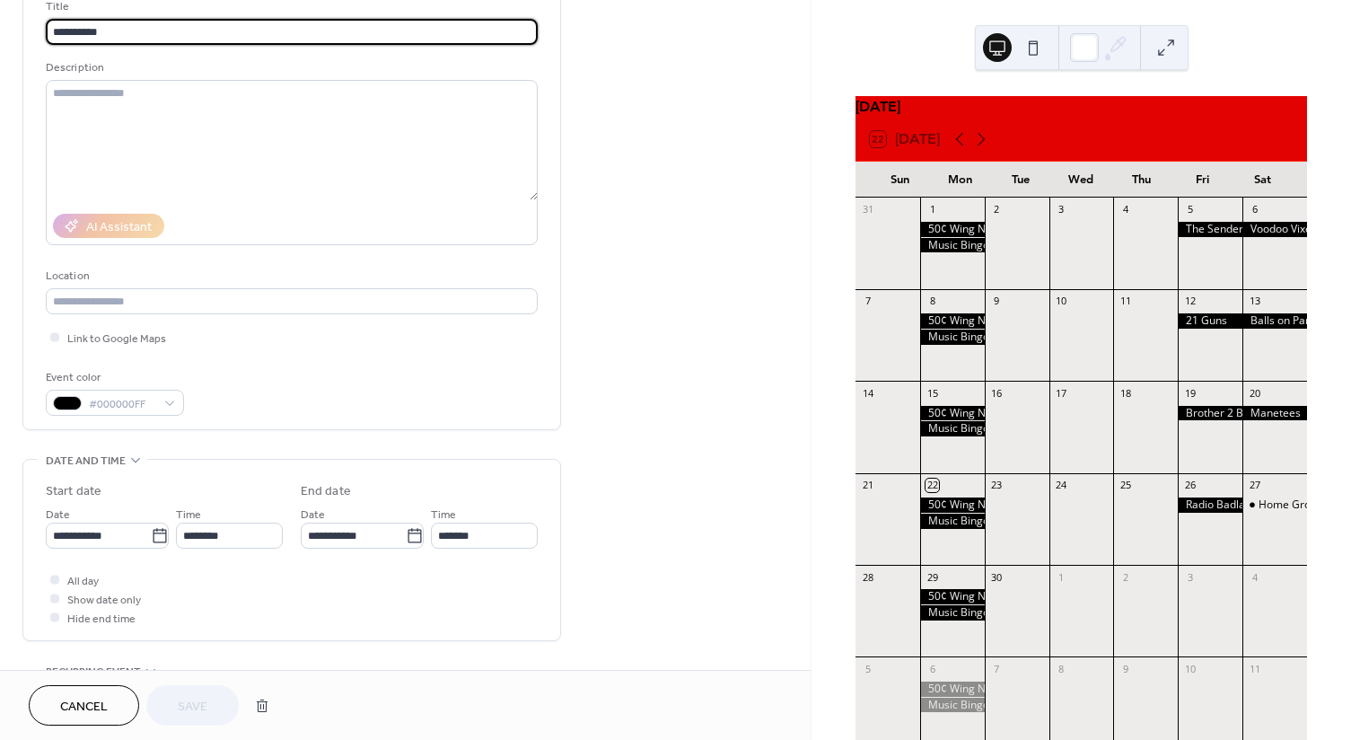
scroll to position [180, 0]
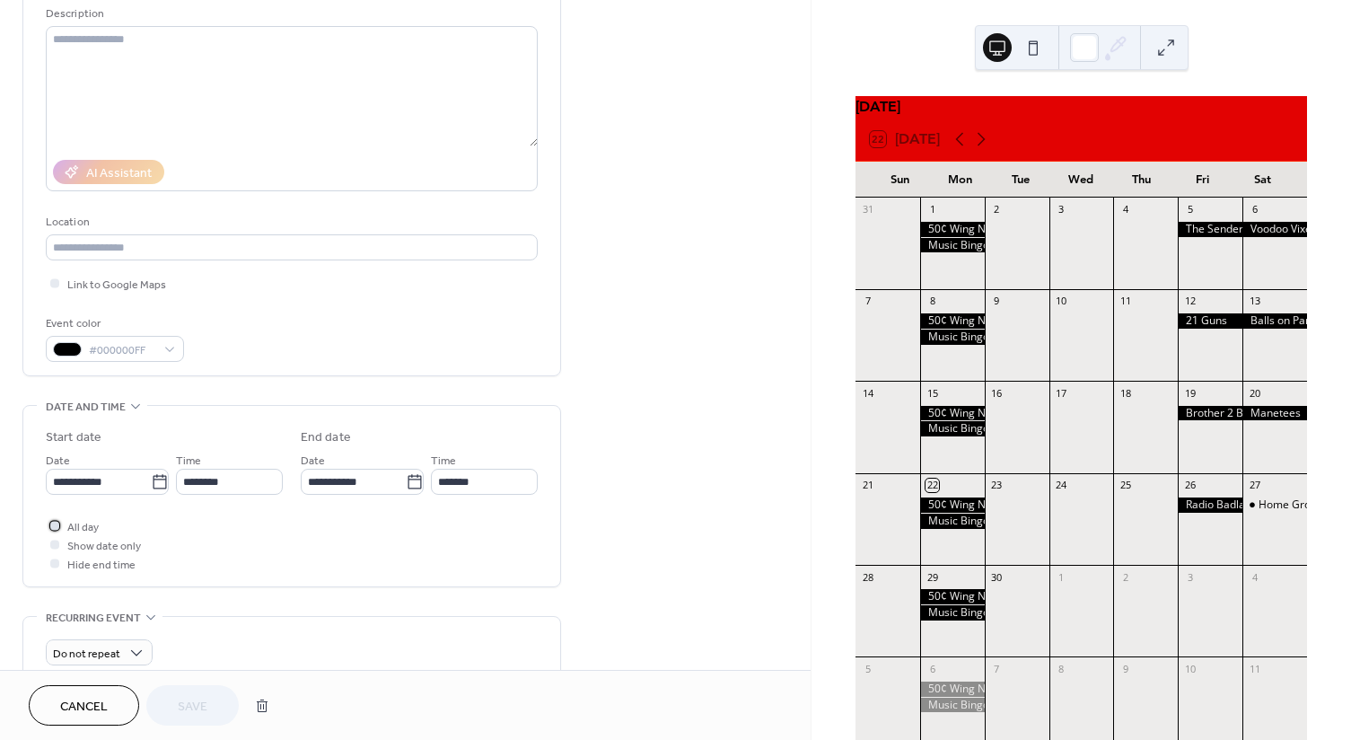
click at [54, 525] on div at bounding box center [54, 525] width 9 height 9
click at [192, 698] on span "Save" at bounding box center [193, 707] width 30 height 19
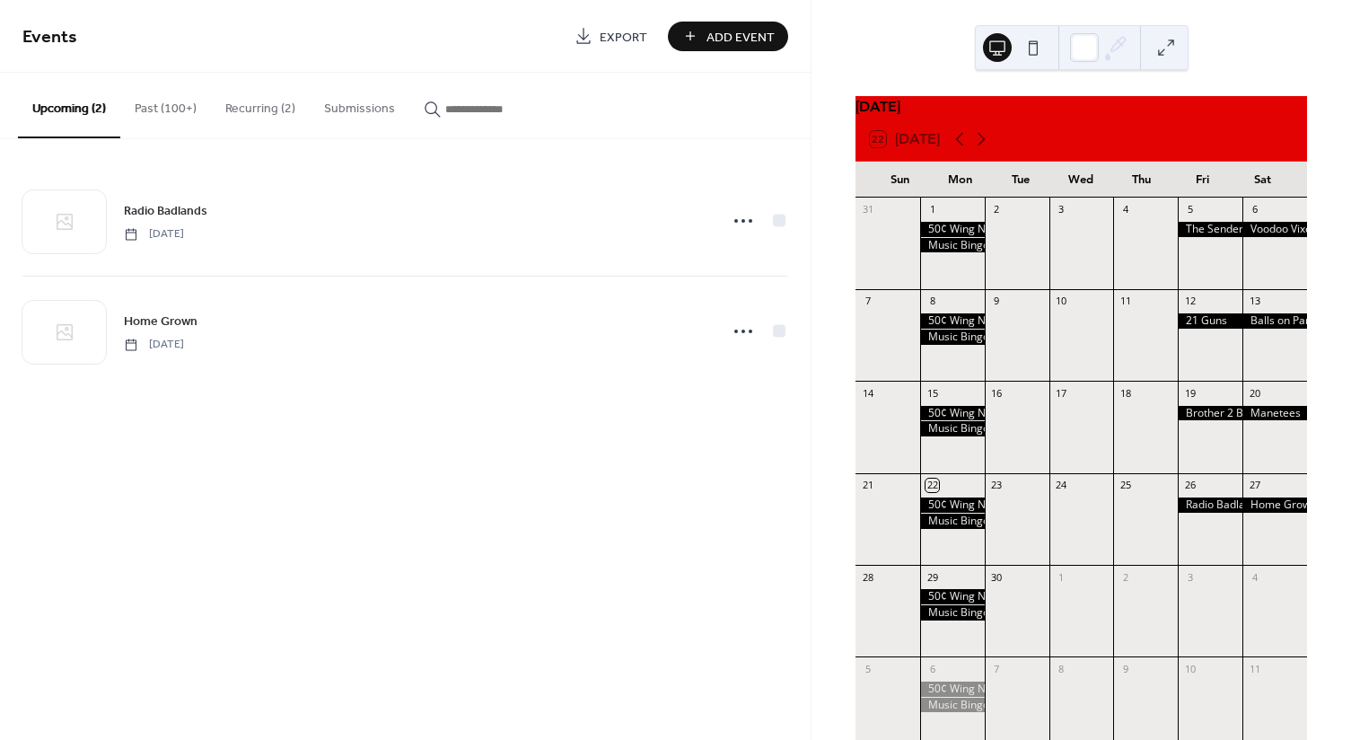
click at [748, 30] on span "Add Event" at bounding box center [741, 37] width 68 height 19
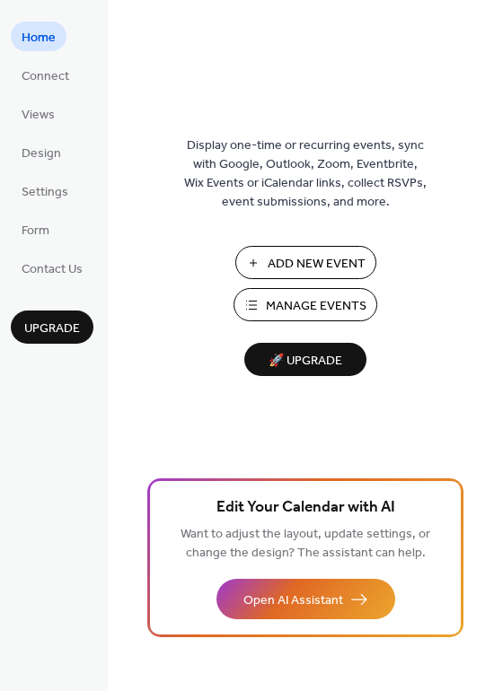
click at [349, 302] on span "Manage Events" at bounding box center [316, 306] width 101 height 19
